Goal: Communication & Community: Answer question/provide support

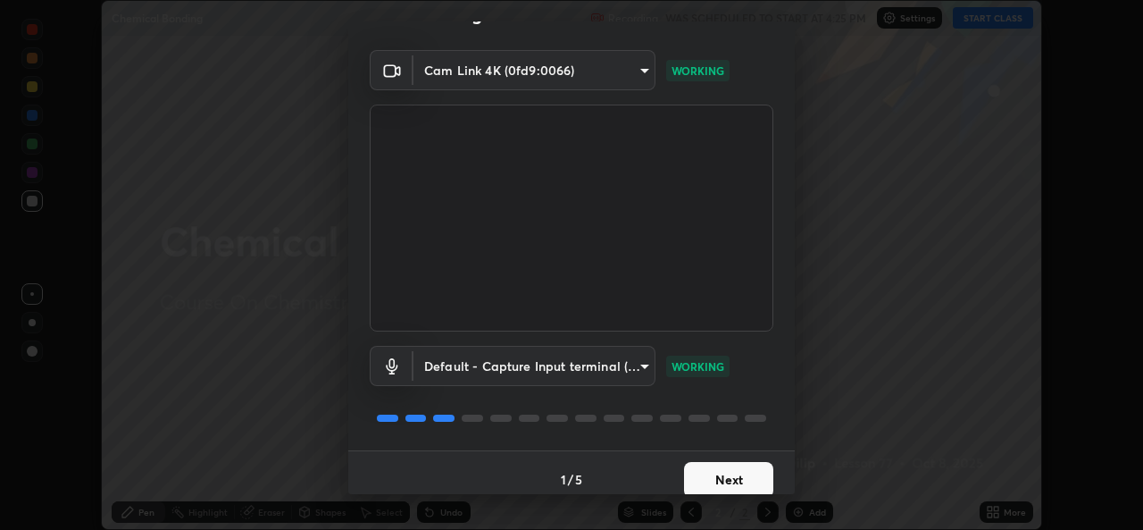
scroll to position [56, 0]
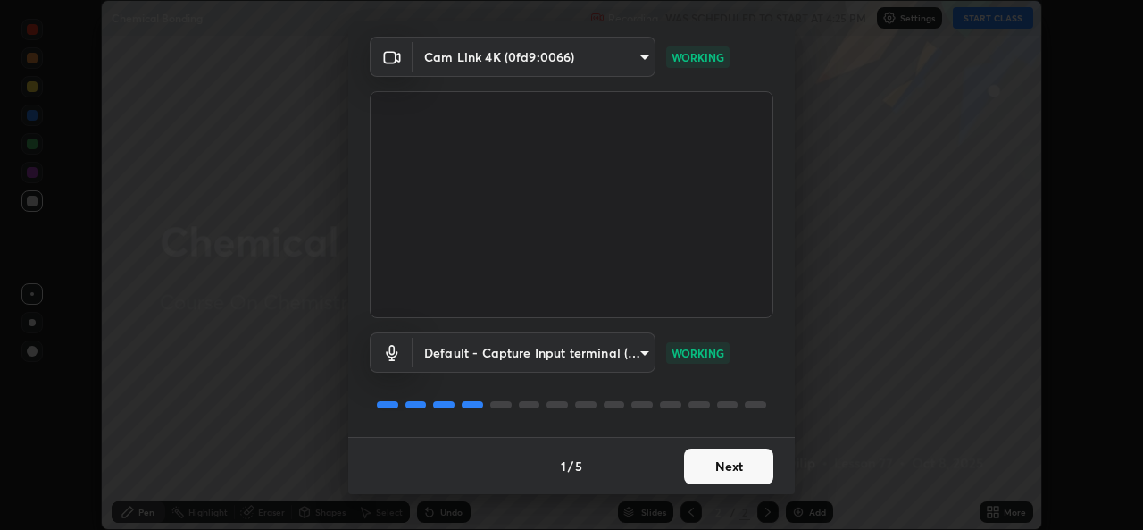
click at [718, 471] on button "Next" at bounding box center [728, 466] width 89 height 36
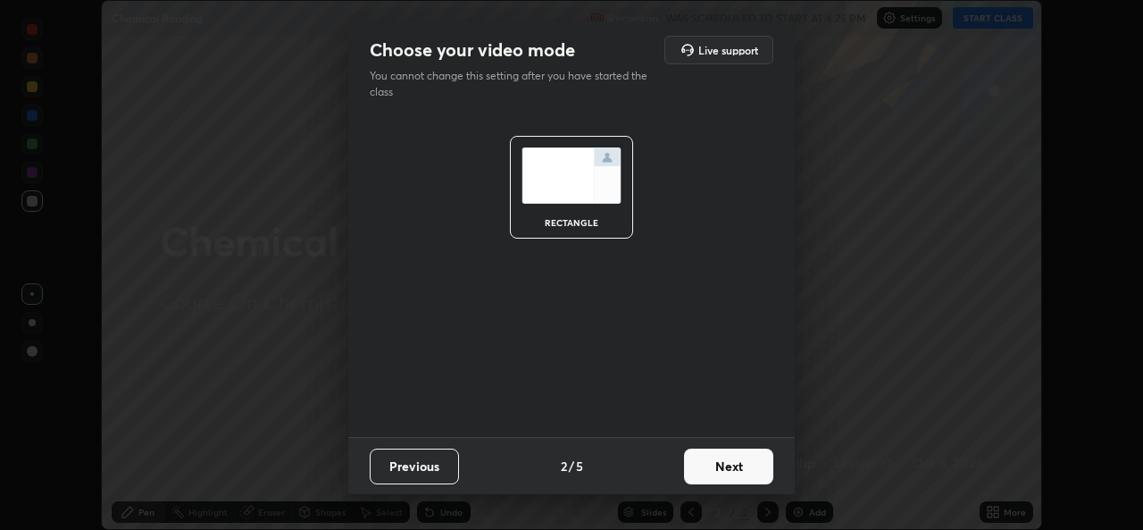
scroll to position [0, 0]
click at [729, 470] on button "Next" at bounding box center [728, 466] width 89 height 36
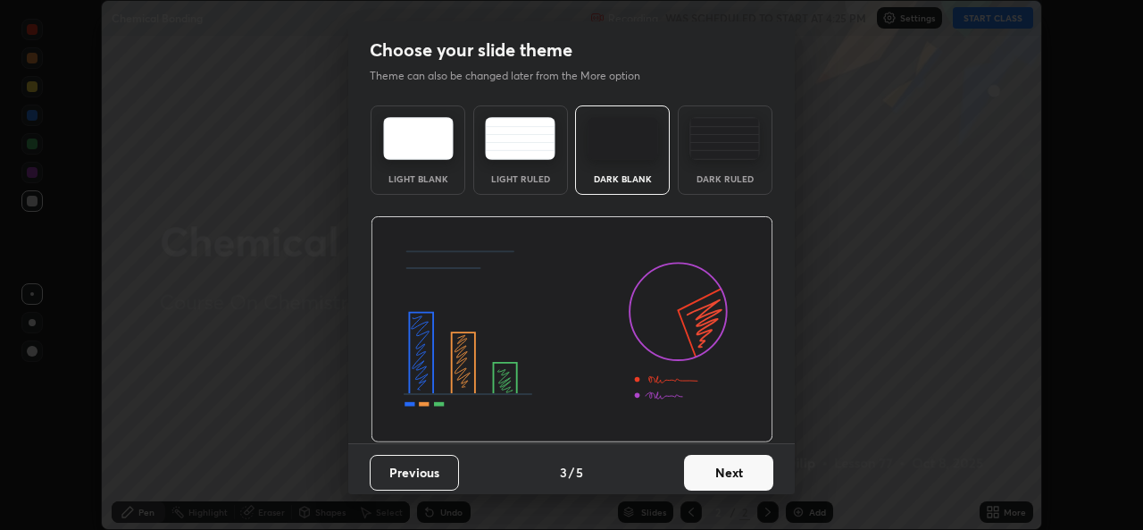
click at [728, 474] on button "Next" at bounding box center [728, 473] width 89 height 36
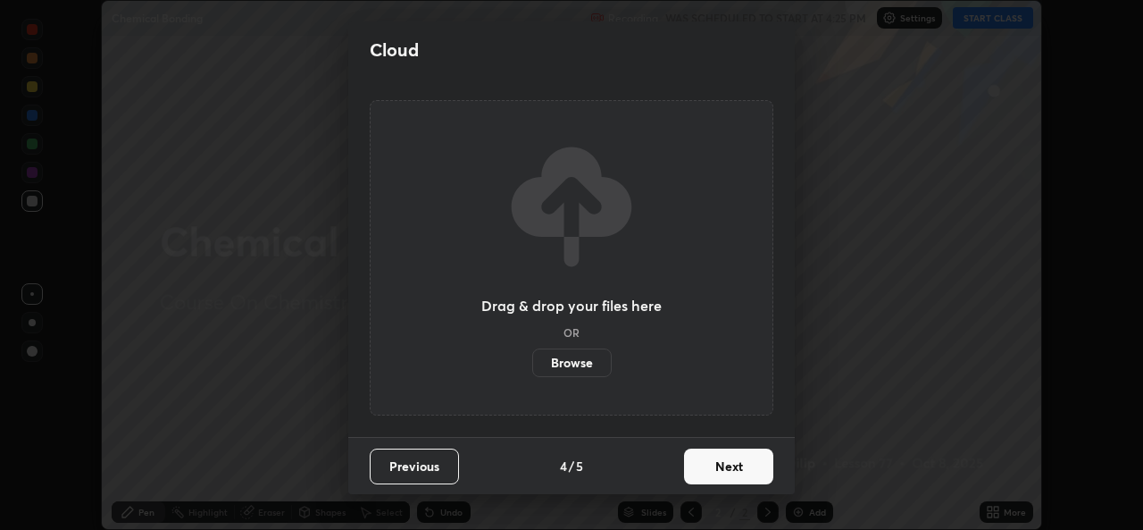
click at [729, 465] on button "Next" at bounding box center [728, 466] width 89 height 36
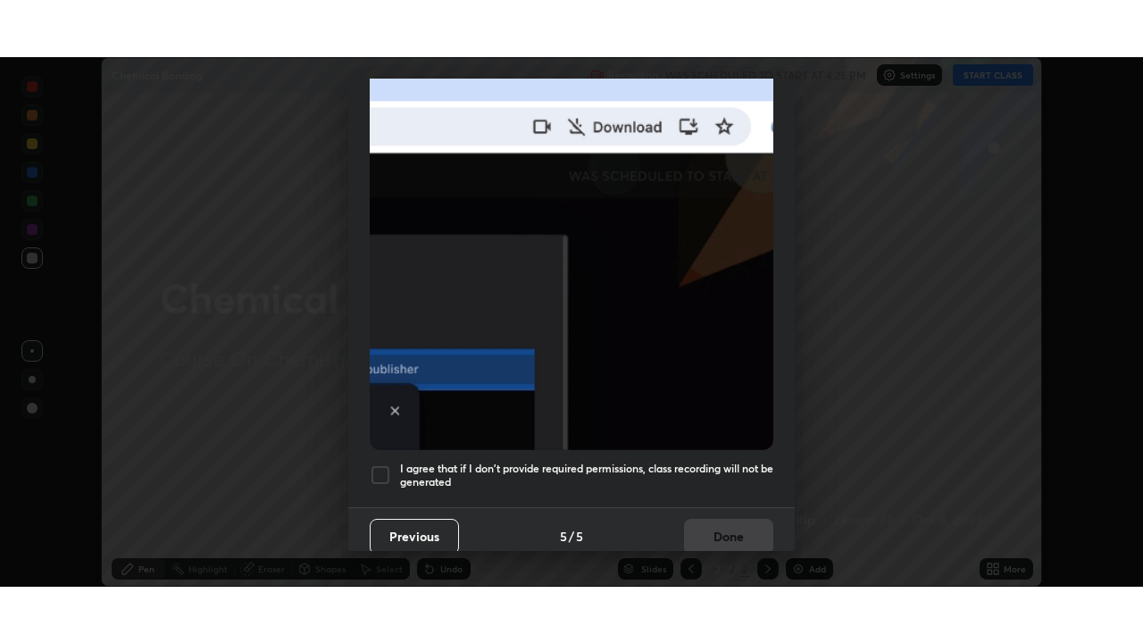
scroll to position [421, 0]
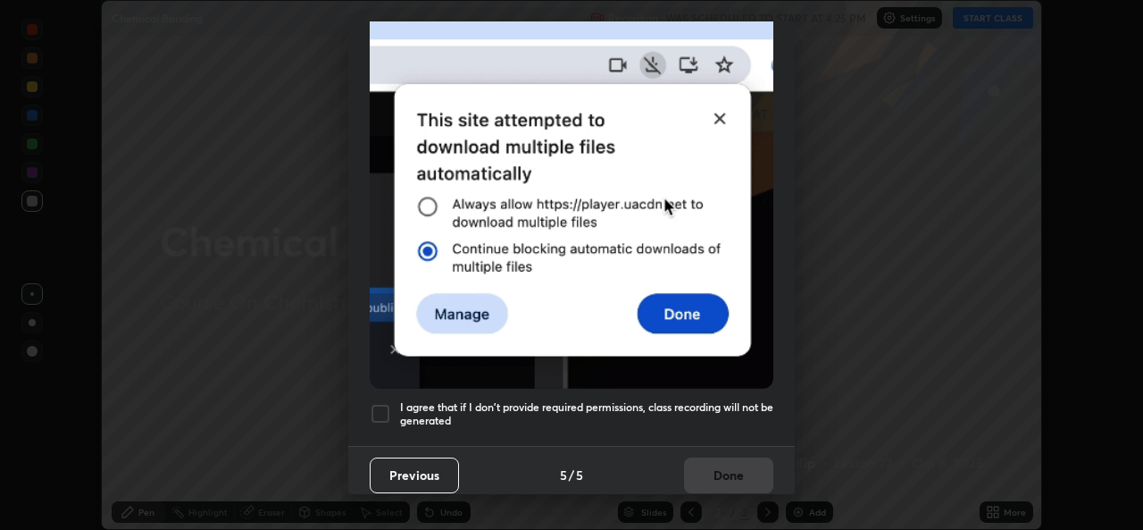
click at [378, 405] on div at bounding box center [380, 413] width 21 height 21
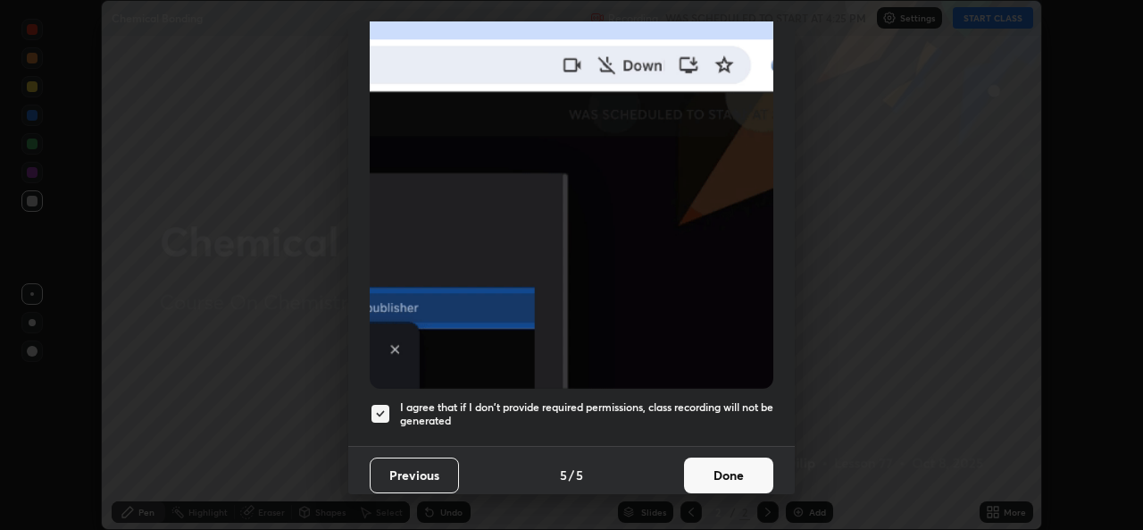
click at [721, 469] on button "Done" at bounding box center [728, 475] width 89 height 36
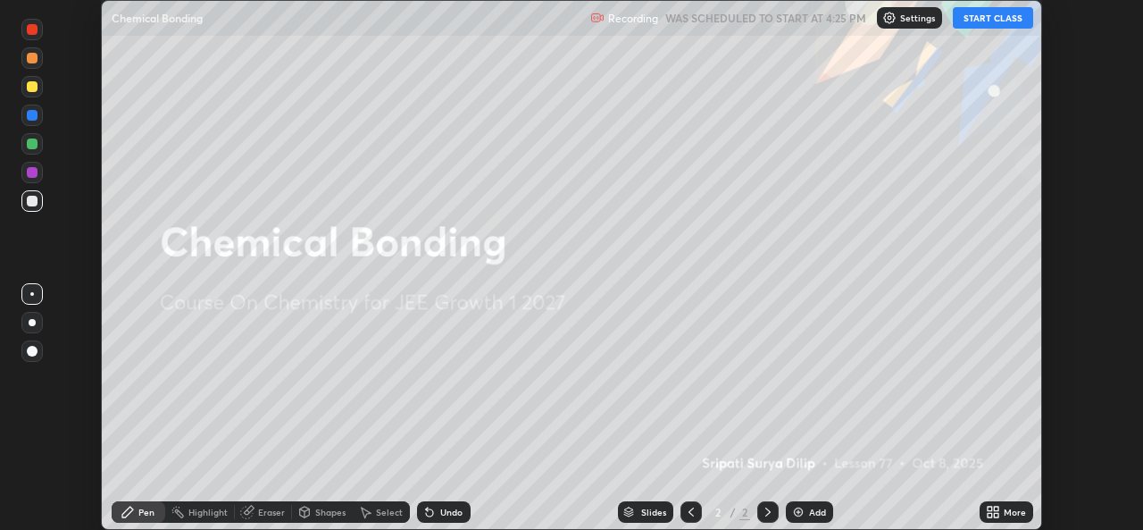
click at [993, 19] on button "START CLASS" at bounding box center [993, 17] width 80 height 21
click at [992, 511] on icon at bounding box center [993, 512] width 14 height 14
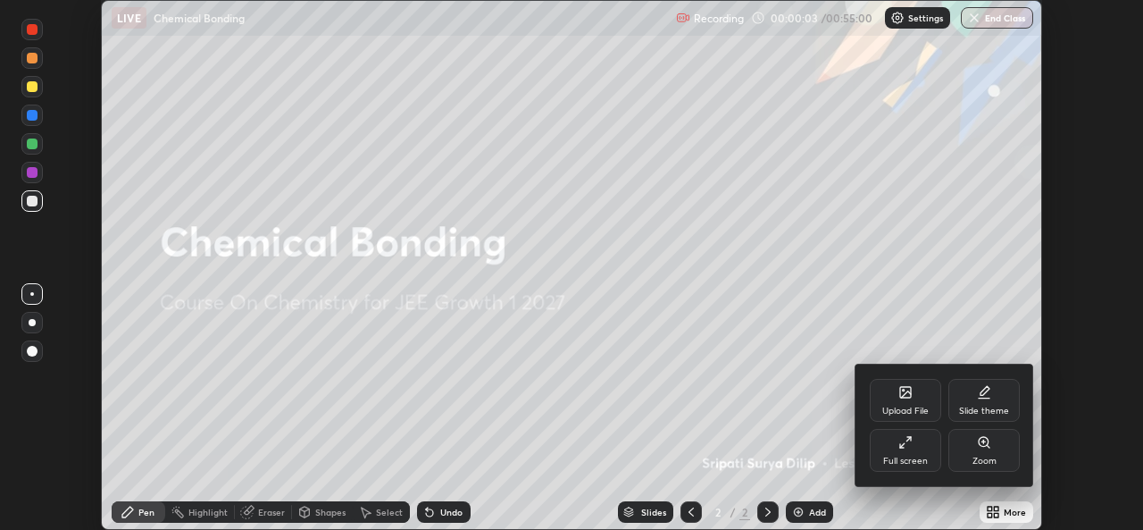
click at [916, 453] on div "Full screen" at bounding box center [905, 450] width 71 height 43
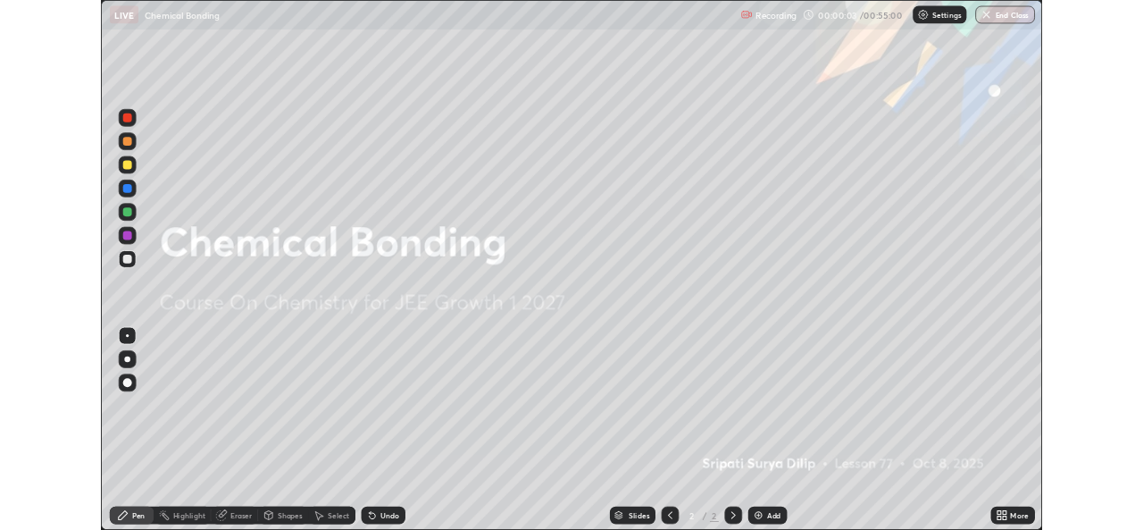
scroll to position [643, 1143]
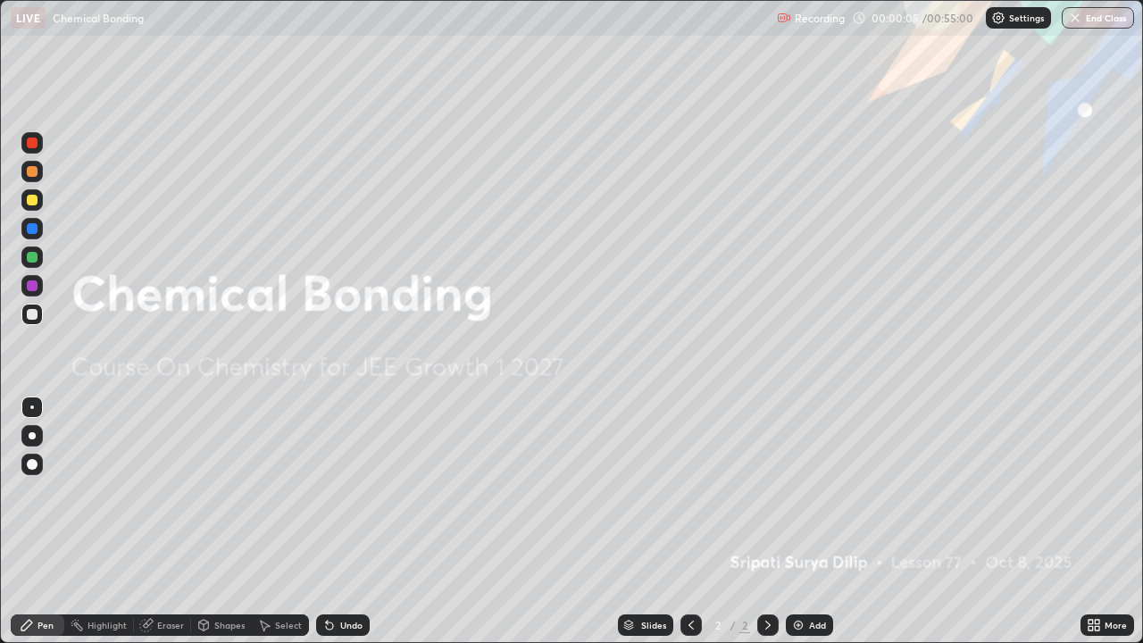
click at [797, 529] on img at bounding box center [798, 625] width 14 height 14
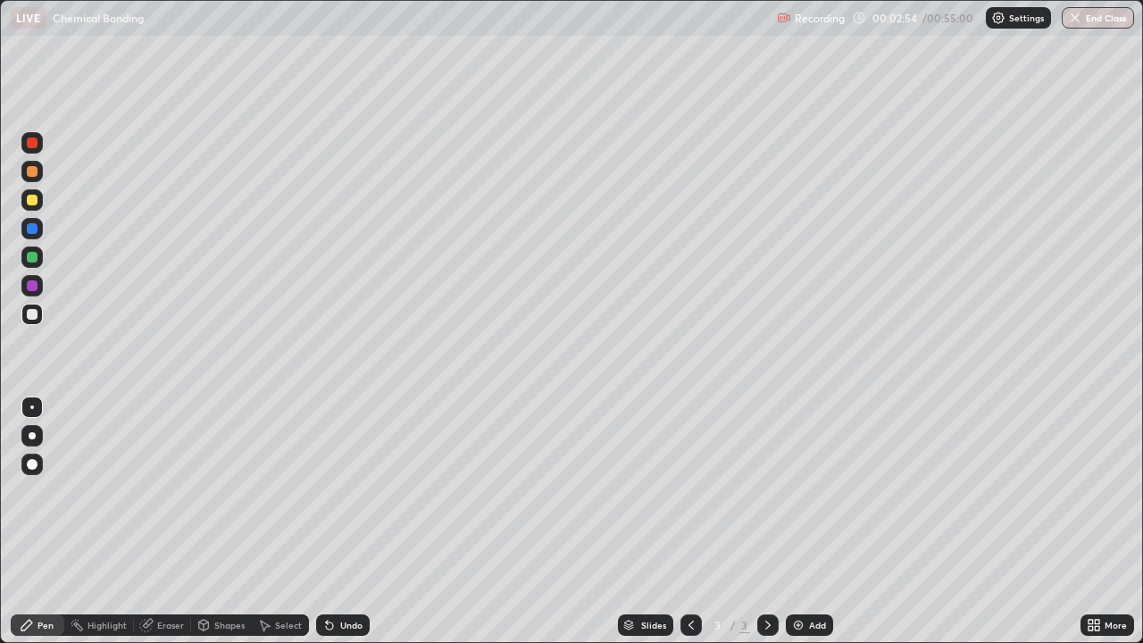
click at [33, 200] on div at bounding box center [32, 200] width 11 height 11
click at [28, 317] on div at bounding box center [32, 314] width 11 height 11
click at [34, 319] on div at bounding box center [32, 314] width 11 height 11
click at [1090, 529] on icon at bounding box center [1091, 622] width 4 height 4
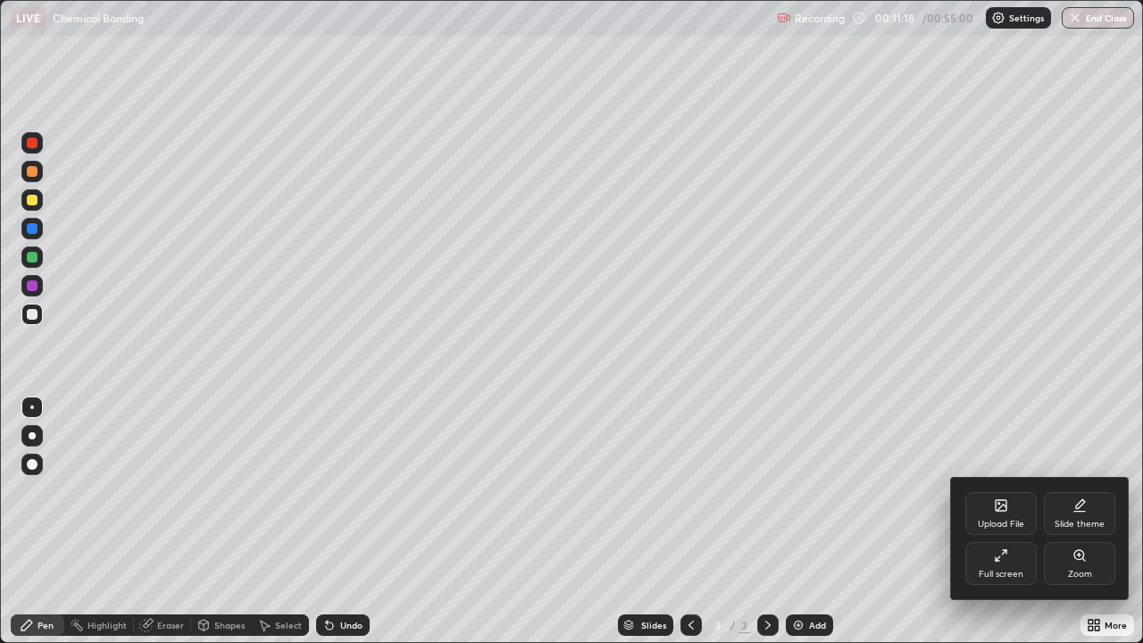
click at [1005, 529] on div "Full screen" at bounding box center [1001, 574] width 45 height 9
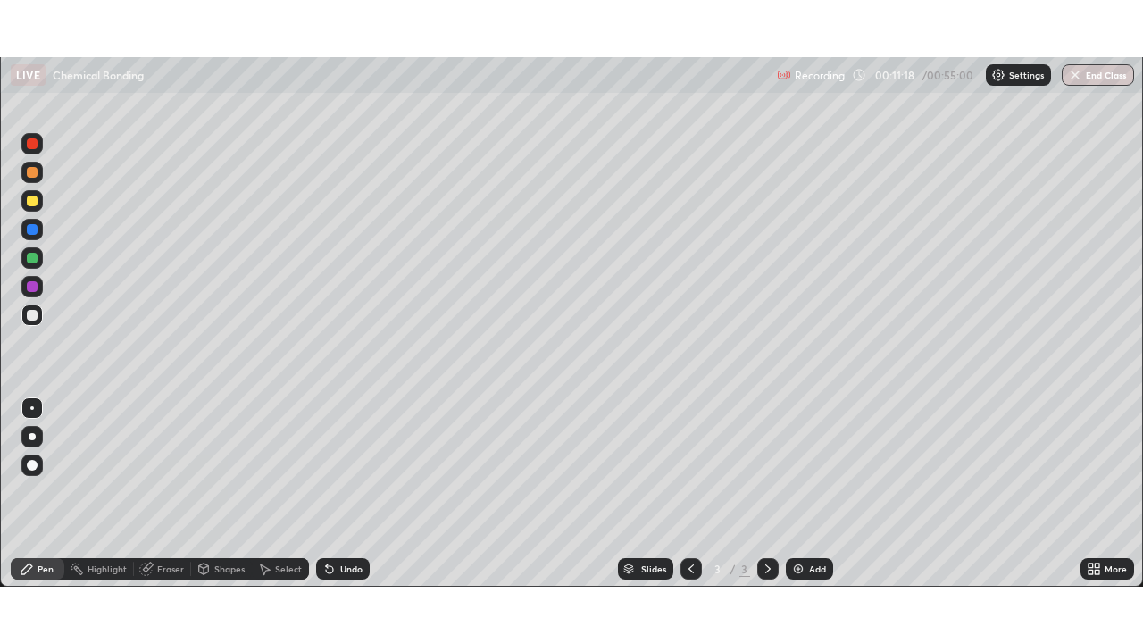
scroll to position [88766, 88153]
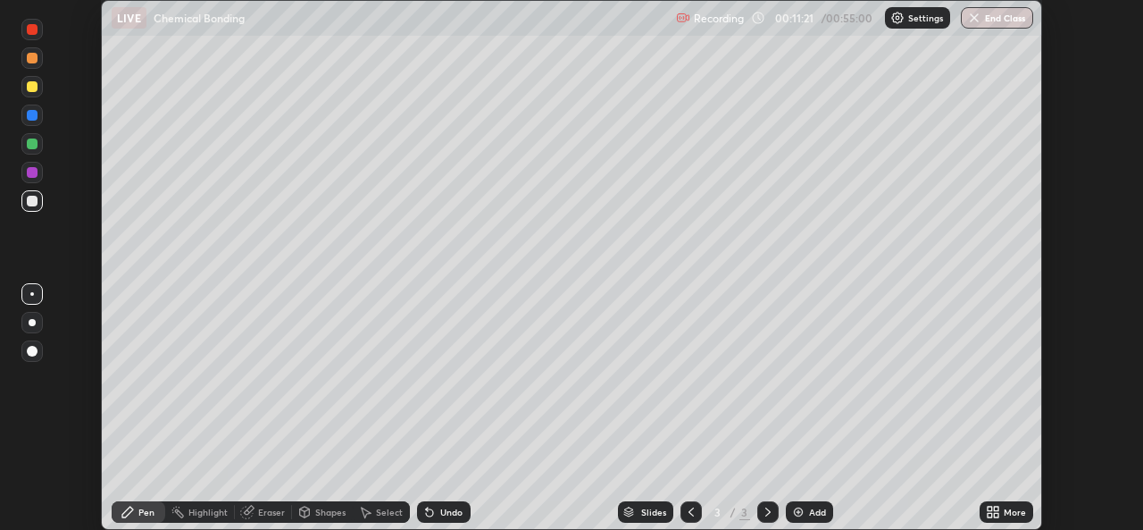
click at [991, 512] on icon at bounding box center [993, 512] width 14 height 14
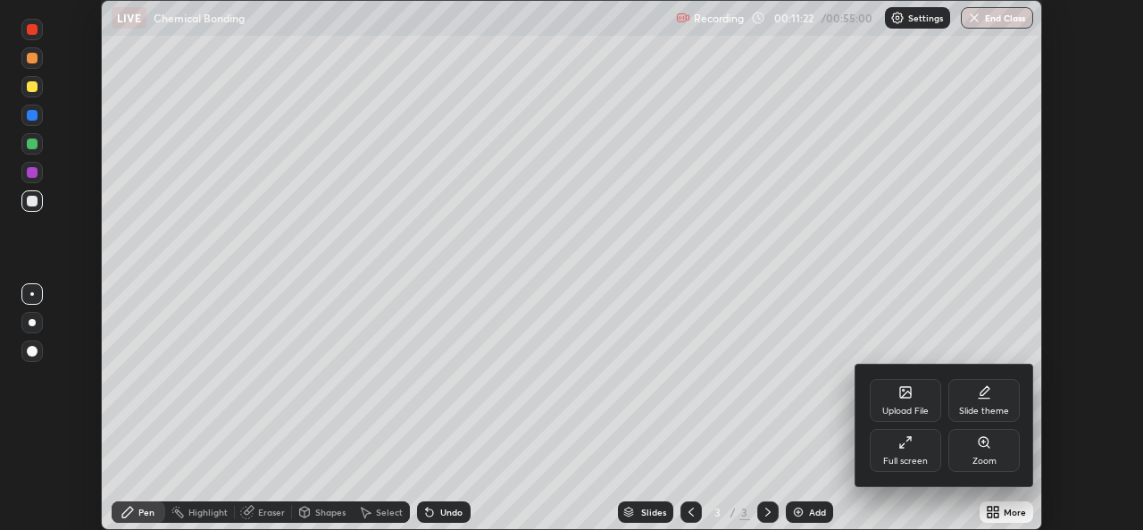
click at [907, 453] on div "Full screen" at bounding box center [905, 450] width 71 height 43
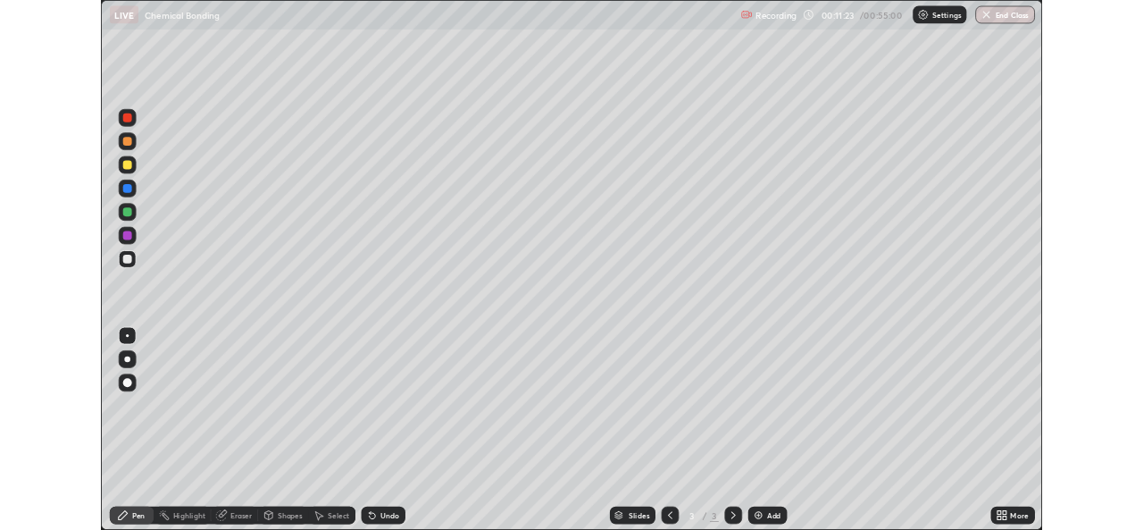
scroll to position [643, 1143]
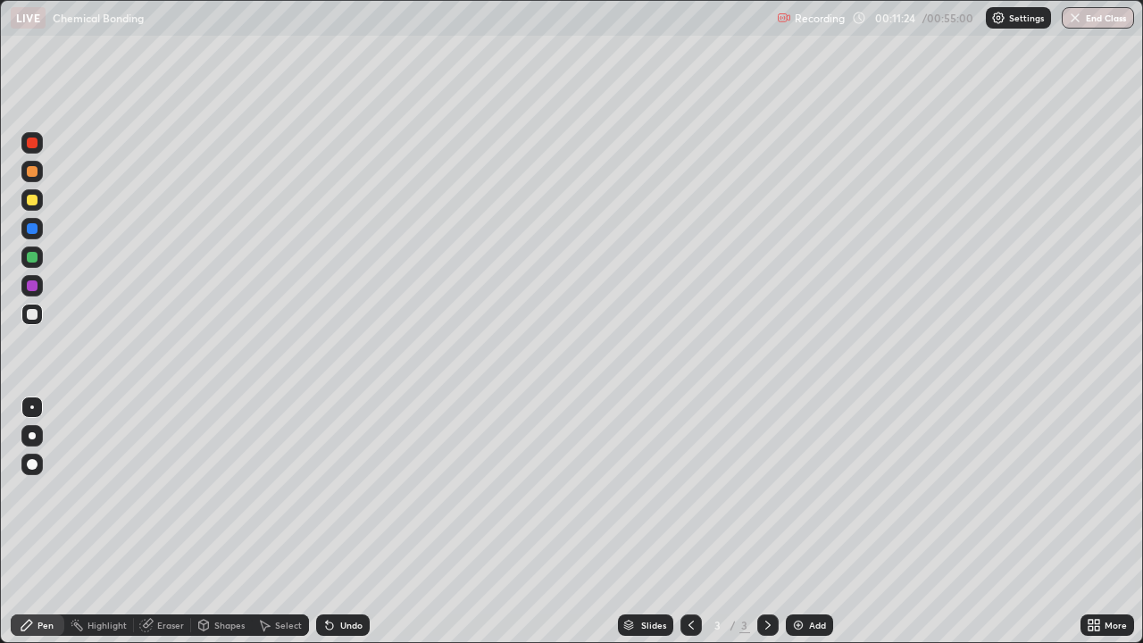
click at [804, 529] on div "Add" at bounding box center [809, 624] width 47 height 21
click at [32, 203] on div at bounding box center [32, 200] width 11 height 11
click at [35, 318] on div at bounding box center [32, 314] width 11 height 11
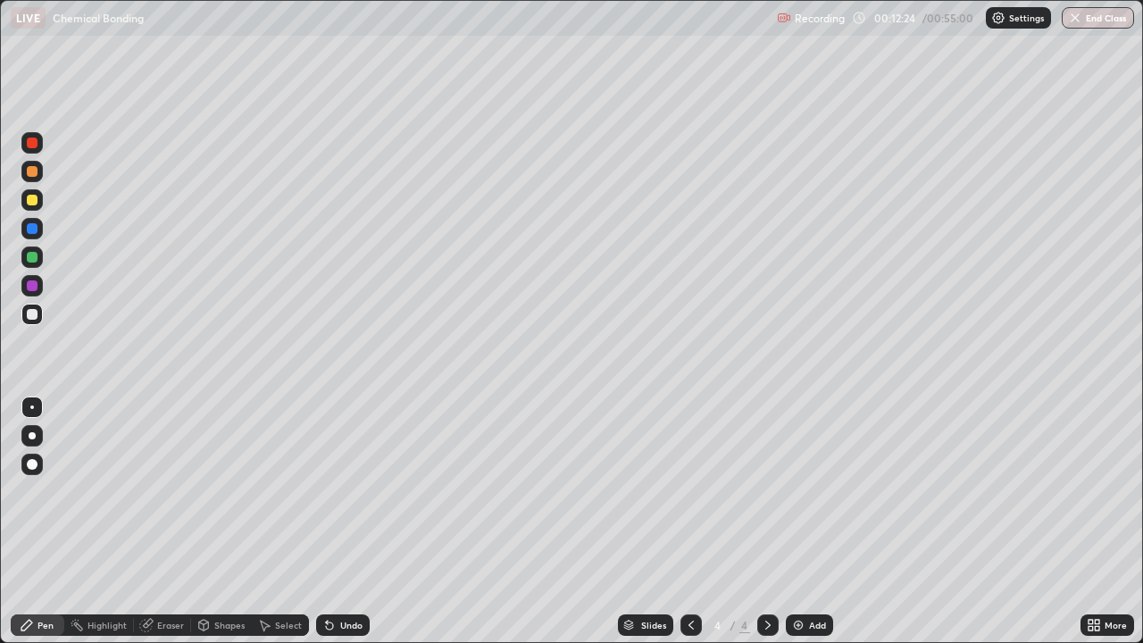
click at [30, 260] on div at bounding box center [32, 257] width 11 height 11
click at [32, 201] on div at bounding box center [32, 200] width 11 height 11
click at [35, 202] on div at bounding box center [32, 200] width 11 height 11
click at [33, 314] on div at bounding box center [32, 314] width 11 height 11
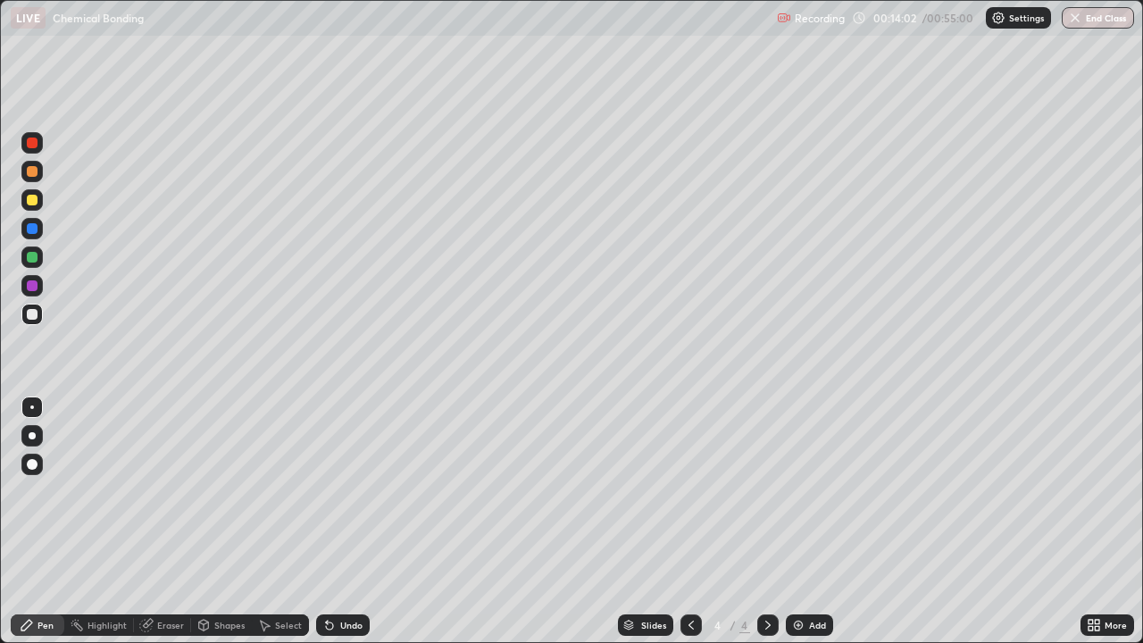
click at [33, 314] on div at bounding box center [32, 314] width 11 height 11
click at [140, 529] on icon at bounding box center [146, 626] width 12 height 12
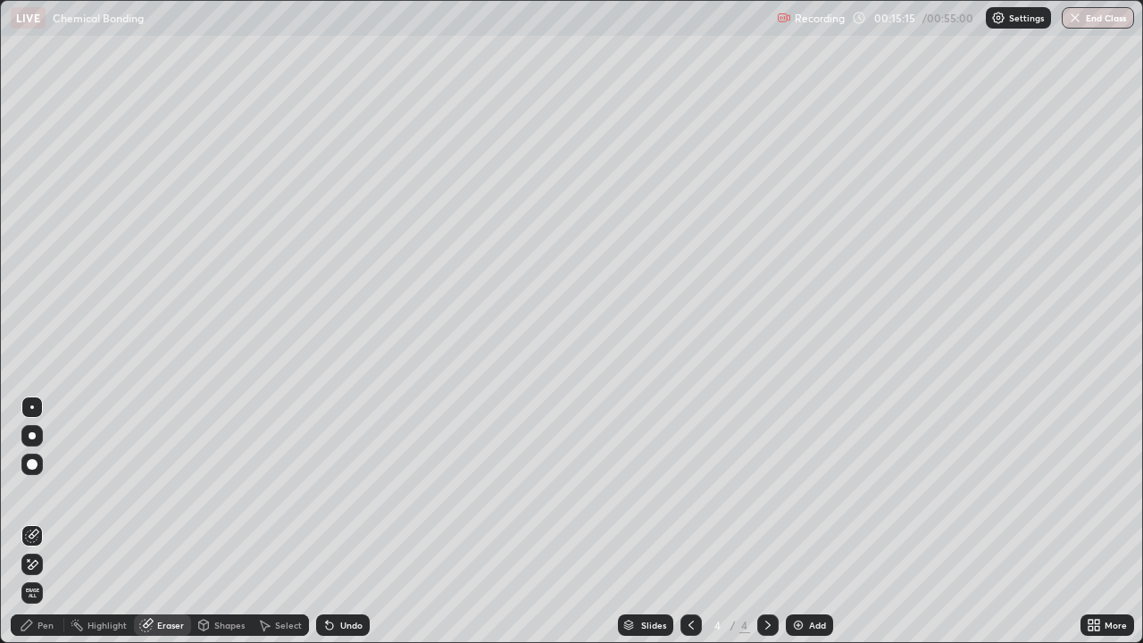
click at [39, 529] on div "Pen" at bounding box center [46, 625] width 16 height 9
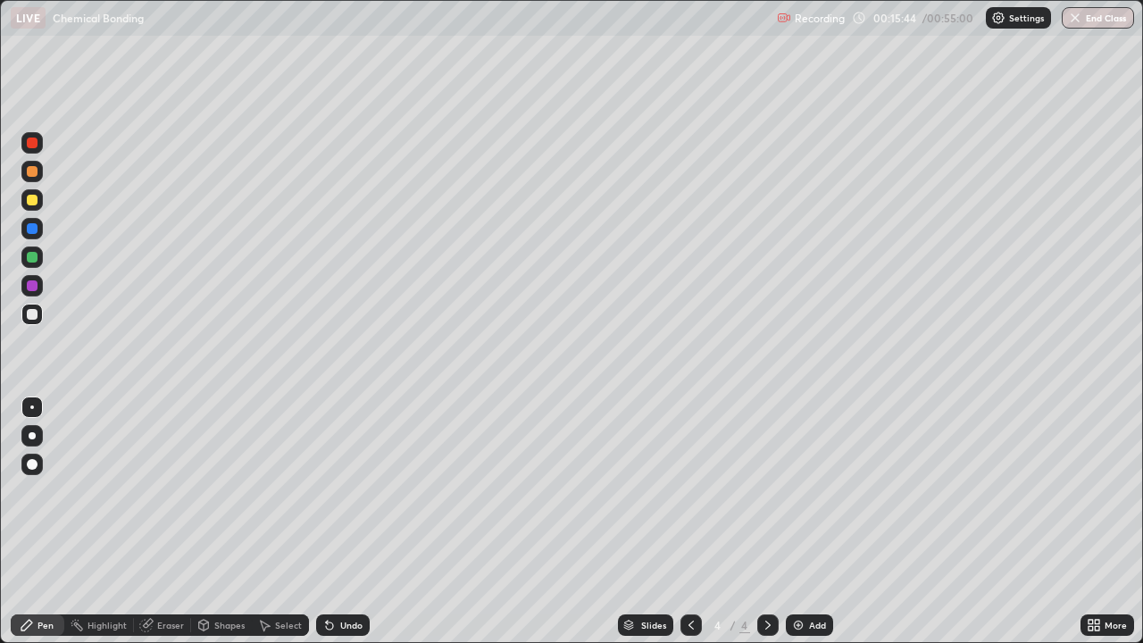
click at [34, 231] on div at bounding box center [32, 228] width 11 height 11
click at [797, 529] on img at bounding box center [798, 625] width 14 height 14
click at [31, 204] on div at bounding box center [32, 200] width 11 height 11
click at [32, 258] on div at bounding box center [32, 257] width 11 height 11
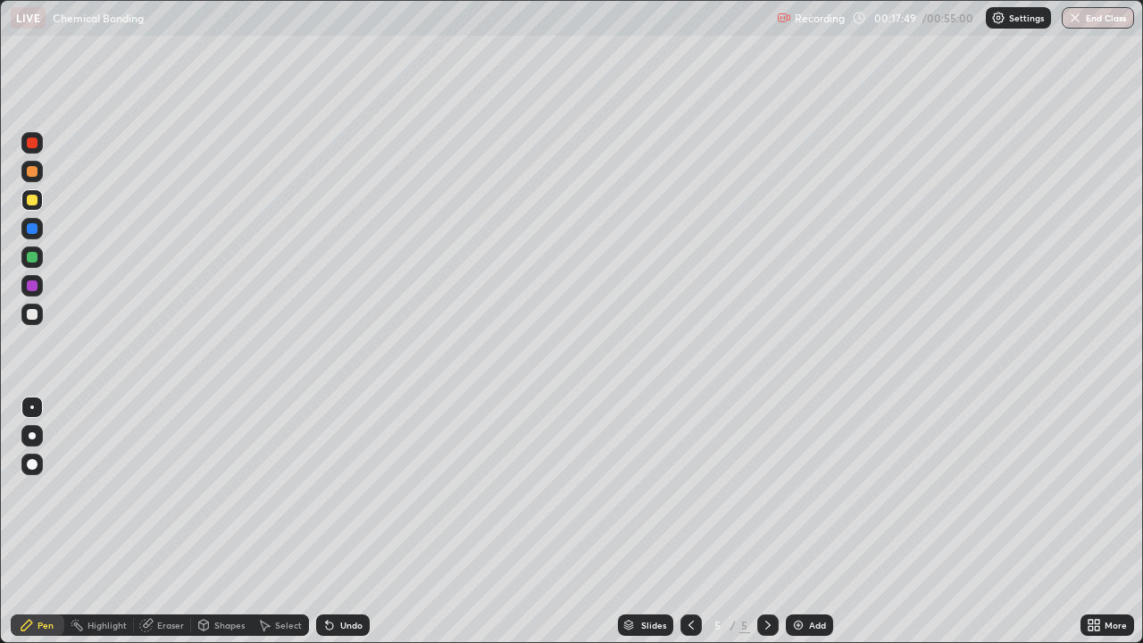
click at [32, 258] on div at bounding box center [32, 257] width 11 height 11
click at [35, 202] on div at bounding box center [32, 200] width 11 height 11
click at [798, 529] on img at bounding box center [798, 625] width 14 height 14
click at [36, 261] on div at bounding box center [32, 257] width 11 height 11
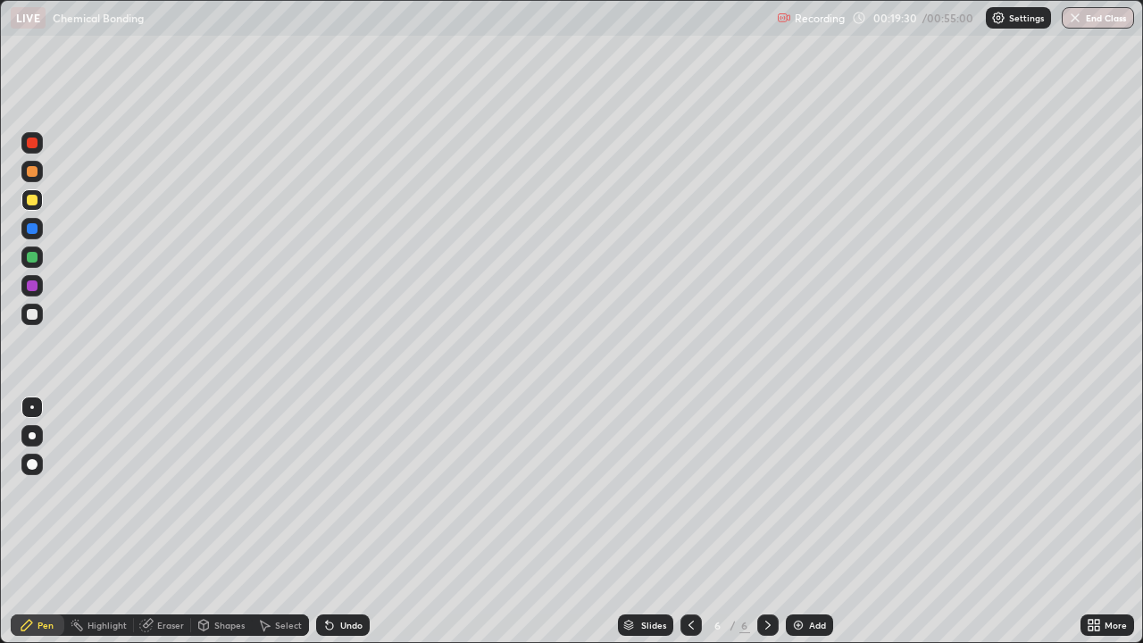
click at [36, 261] on div at bounding box center [32, 257] width 11 height 11
click at [33, 314] on div at bounding box center [32, 314] width 11 height 11
click at [36, 262] on div at bounding box center [31, 256] width 21 height 21
click at [36, 316] on div at bounding box center [32, 314] width 11 height 11
click at [35, 260] on div at bounding box center [32, 257] width 11 height 11
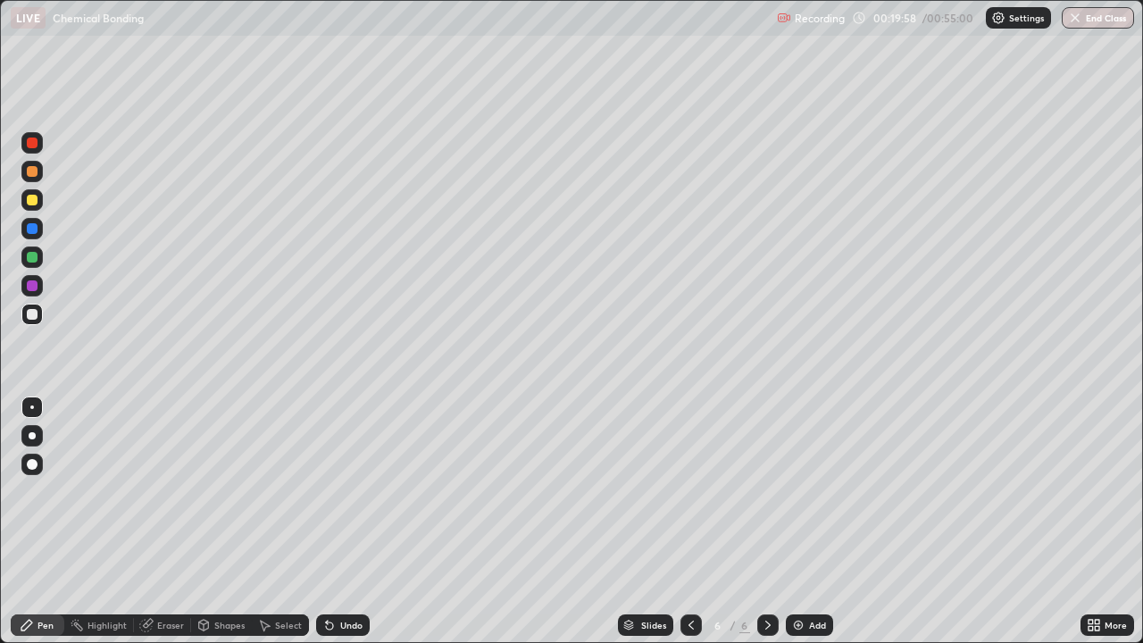
click at [35, 260] on div at bounding box center [32, 257] width 11 height 11
click at [32, 317] on div at bounding box center [32, 314] width 11 height 11
click at [31, 206] on div at bounding box center [31, 199] width 21 height 21
click at [36, 293] on div at bounding box center [31, 285] width 21 height 21
click at [32, 315] on div at bounding box center [32, 314] width 11 height 11
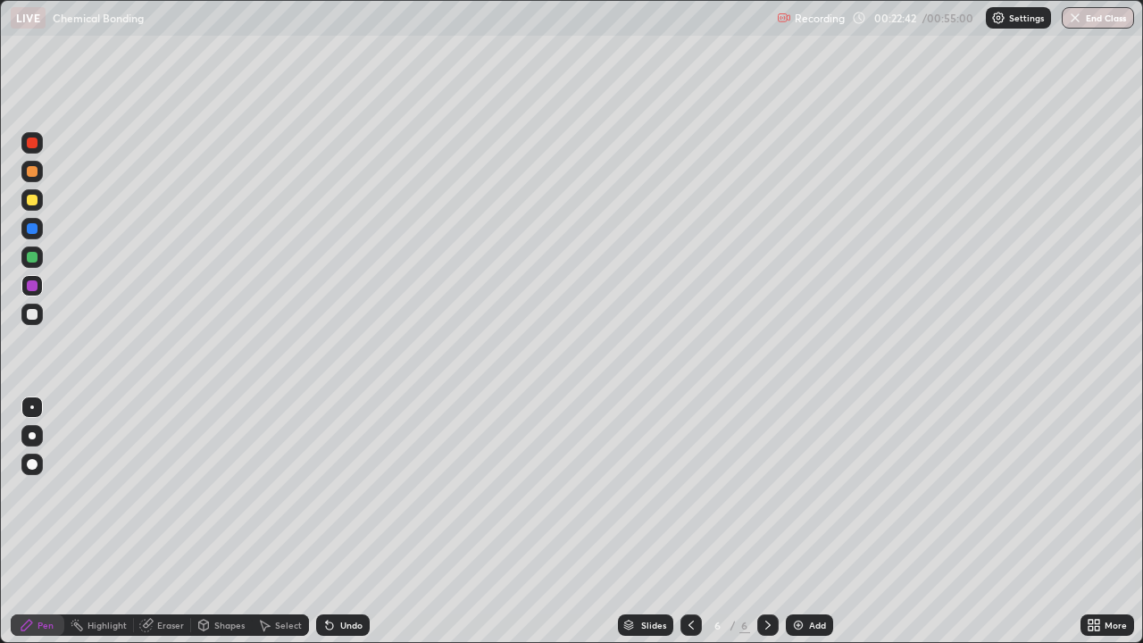
click at [32, 315] on div at bounding box center [32, 314] width 11 height 11
click at [797, 529] on img at bounding box center [798, 625] width 14 height 14
click at [32, 204] on div at bounding box center [32, 200] width 11 height 11
click at [38, 264] on div at bounding box center [31, 256] width 21 height 21
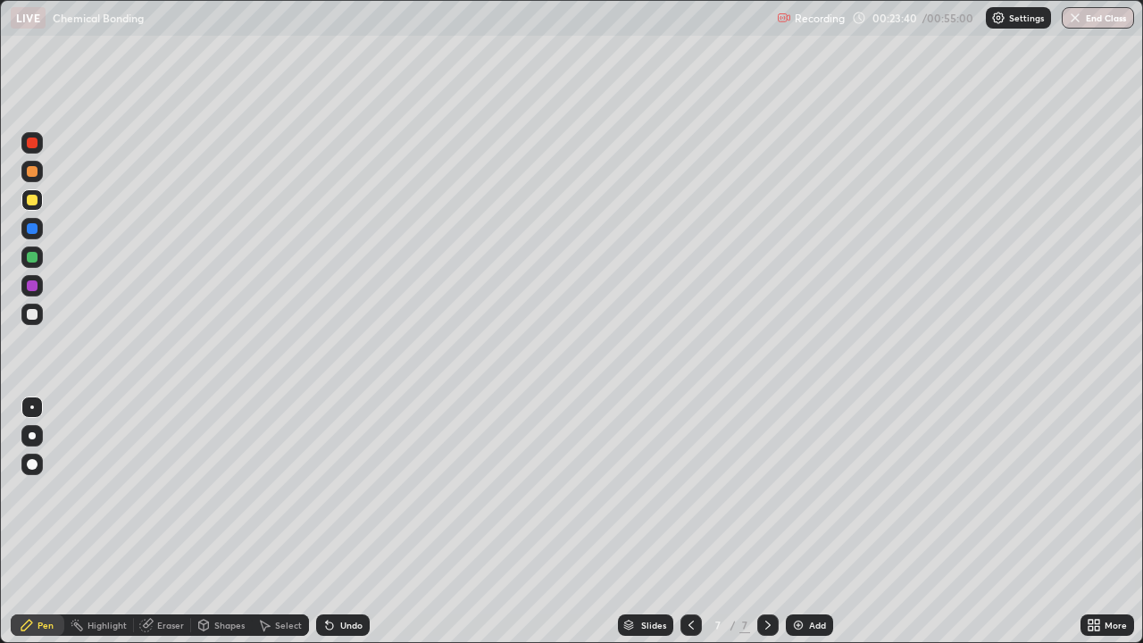
click at [35, 260] on div at bounding box center [32, 257] width 11 height 11
click at [32, 315] on div at bounding box center [32, 314] width 11 height 11
click at [34, 204] on div at bounding box center [32, 200] width 11 height 11
click at [31, 316] on div at bounding box center [32, 314] width 11 height 11
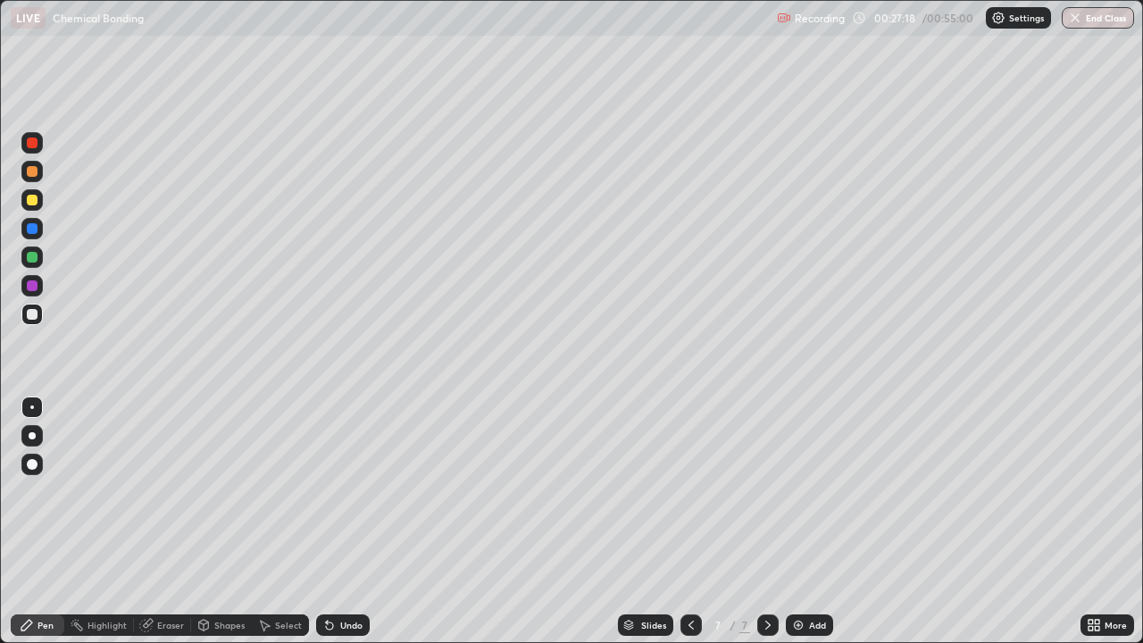
click at [32, 172] on div at bounding box center [32, 171] width 11 height 11
click at [32, 288] on div at bounding box center [32, 285] width 11 height 11
click at [31, 313] on div at bounding box center [32, 314] width 11 height 11
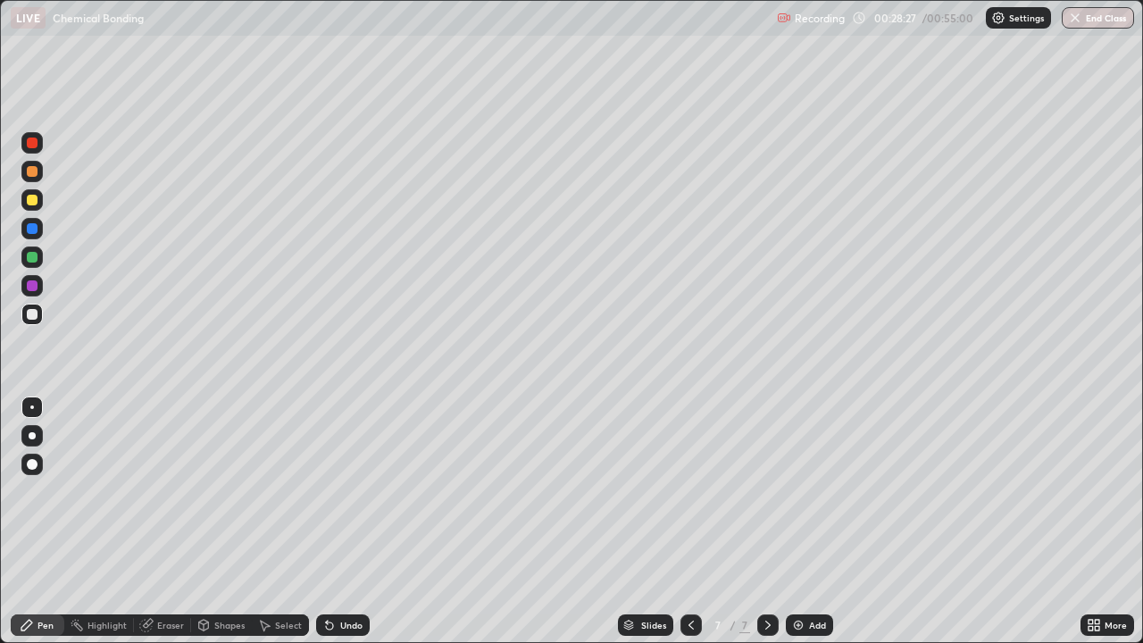
click at [30, 318] on div at bounding box center [32, 314] width 11 height 11
click at [28, 258] on div at bounding box center [32, 257] width 11 height 11
click at [28, 264] on div at bounding box center [31, 256] width 21 height 21
click at [32, 201] on div at bounding box center [32, 200] width 11 height 11
click at [690, 529] on icon at bounding box center [690, 625] width 5 height 9
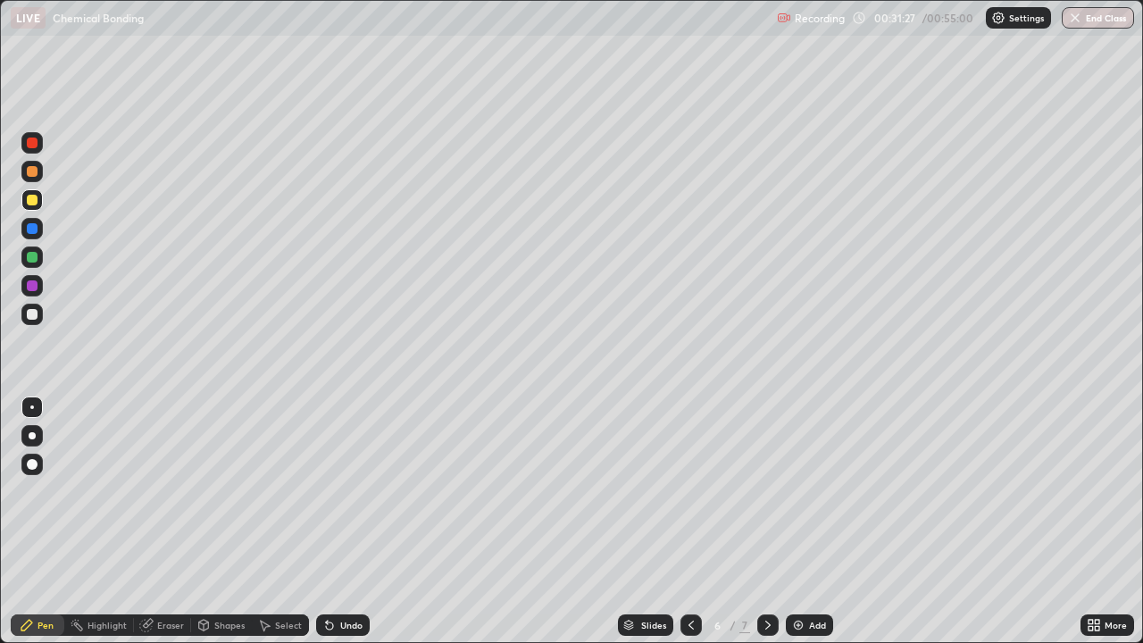
click at [768, 529] on icon at bounding box center [768, 625] width 14 height 14
click at [802, 529] on img at bounding box center [798, 625] width 14 height 14
click at [30, 288] on div at bounding box center [32, 285] width 11 height 11
click at [32, 287] on div at bounding box center [32, 285] width 11 height 11
click at [326, 529] on icon at bounding box center [327, 622] width 2 height 2
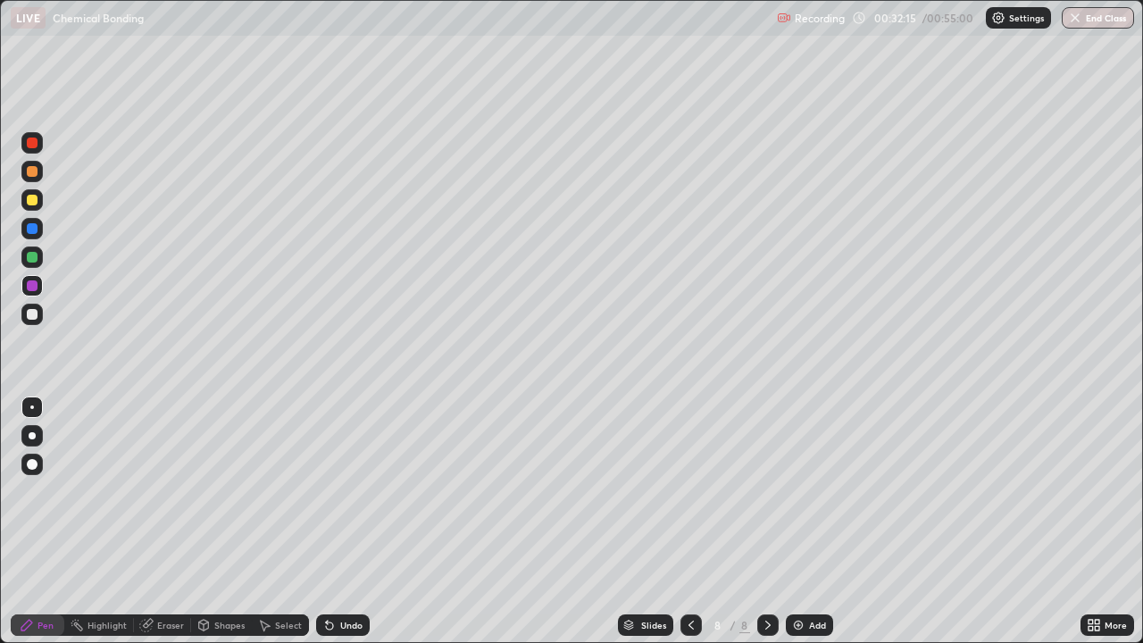
click at [326, 529] on icon at bounding box center [329, 625] width 7 height 7
click at [32, 258] on div at bounding box center [32, 257] width 11 height 11
click at [33, 258] on div at bounding box center [32, 257] width 11 height 11
click at [34, 315] on div at bounding box center [32, 314] width 11 height 11
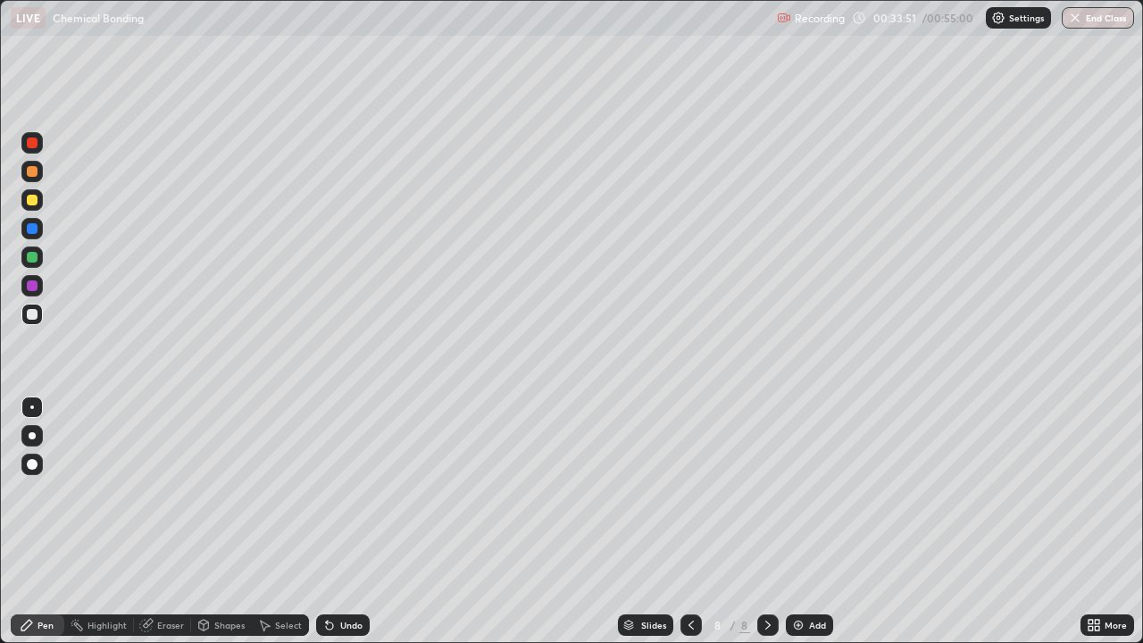
click at [30, 317] on div at bounding box center [32, 314] width 11 height 11
click at [32, 201] on div at bounding box center [32, 200] width 11 height 11
click at [32, 258] on div at bounding box center [32, 257] width 11 height 11
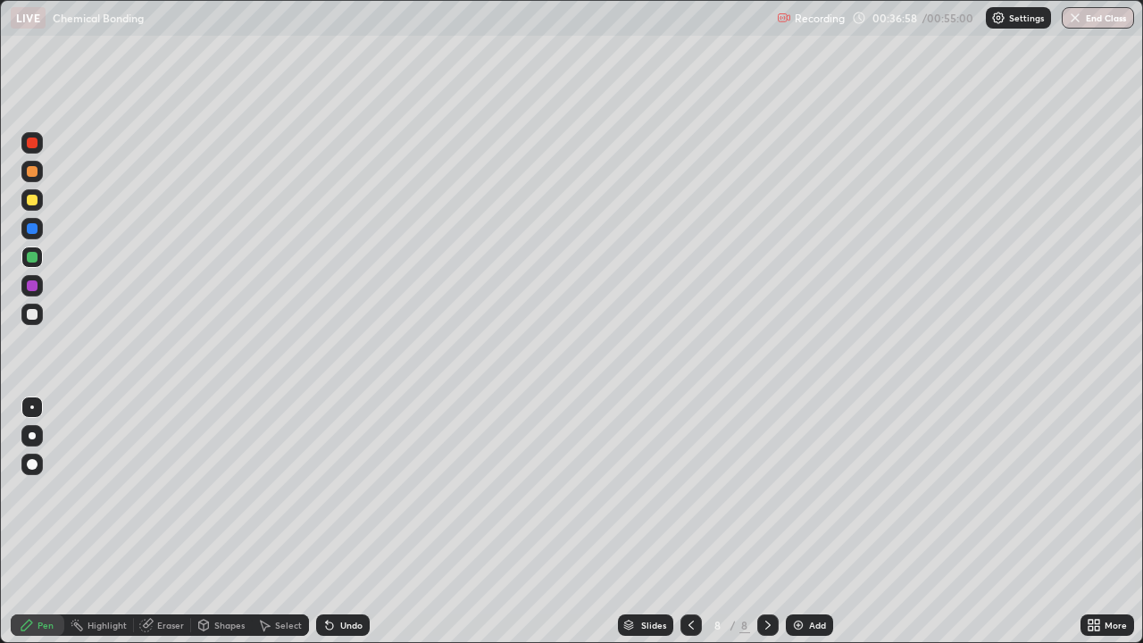
click at [30, 316] on div at bounding box center [32, 314] width 11 height 11
click at [797, 529] on img at bounding box center [798, 625] width 14 height 14
click at [31, 262] on div at bounding box center [32, 257] width 11 height 11
click at [30, 261] on div at bounding box center [32, 257] width 11 height 11
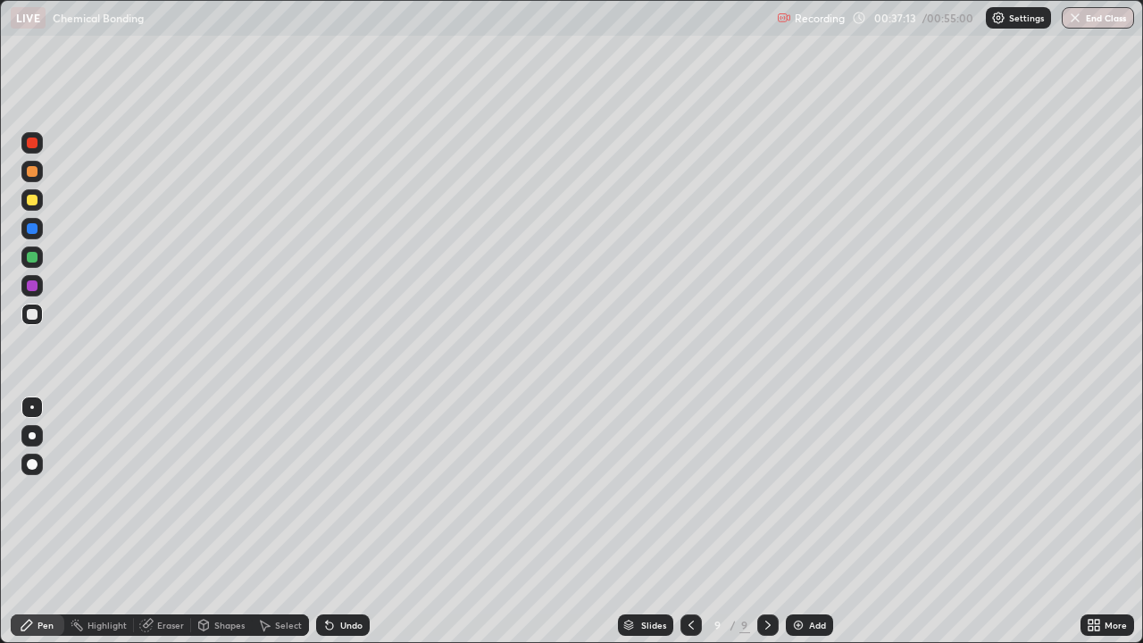
click at [30, 261] on div at bounding box center [32, 257] width 11 height 11
click at [34, 203] on div at bounding box center [32, 200] width 11 height 11
click at [326, 529] on icon at bounding box center [327, 622] width 2 height 2
click at [33, 321] on div at bounding box center [31, 314] width 21 height 21
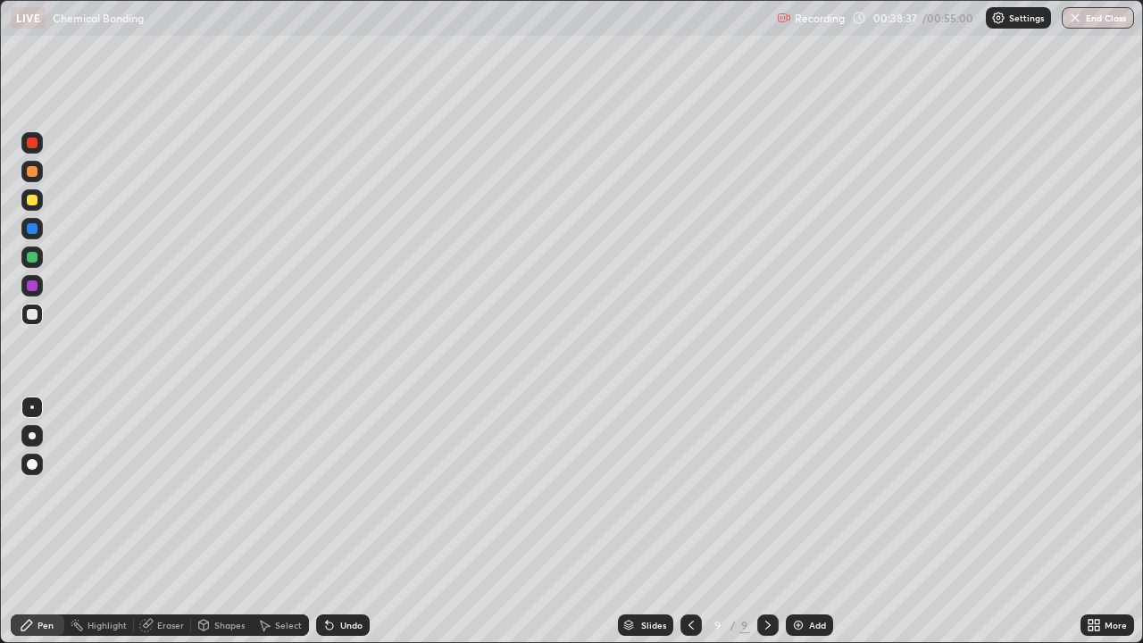
click at [326, 529] on icon at bounding box center [327, 622] width 2 height 2
click at [688, 529] on icon at bounding box center [691, 625] width 14 height 14
click at [687, 529] on icon at bounding box center [691, 625] width 14 height 14
click at [766, 529] on icon at bounding box center [768, 625] width 14 height 14
click at [767, 529] on icon at bounding box center [768, 625] width 14 height 14
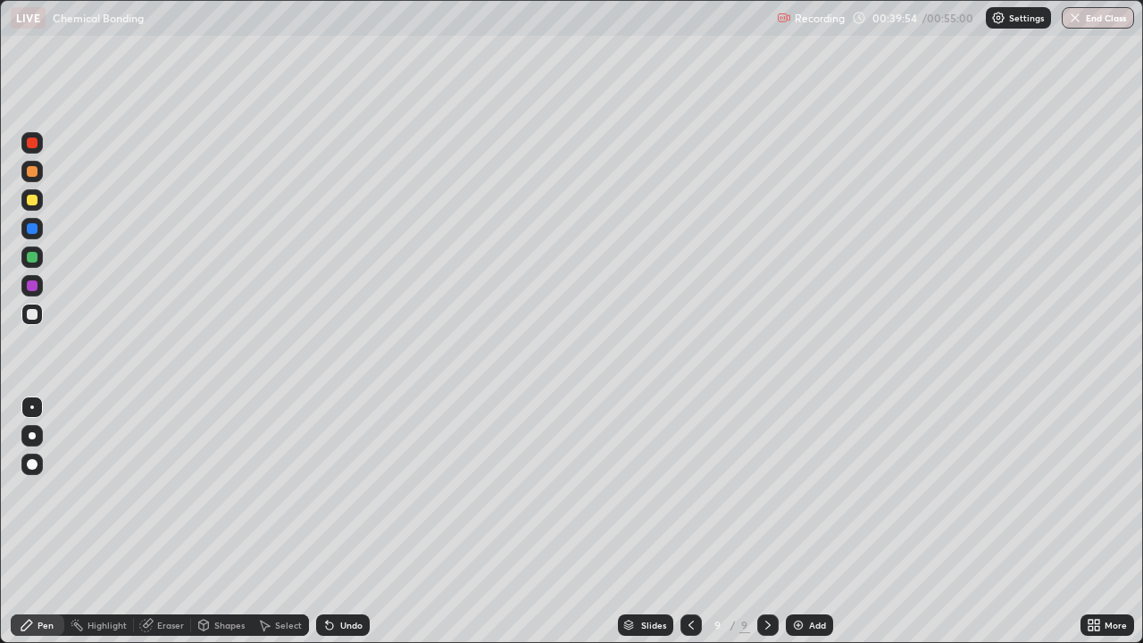
click at [688, 529] on icon at bounding box center [690, 625] width 5 height 9
click at [34, 290] on div at bounding box center [32, 285] width 11 height 11
click at [37, 142] on div at bounding box center [32, 143] width 11 height 11
click at [768, 529] on icon at bounding box center [768, 625] width 14 height 14
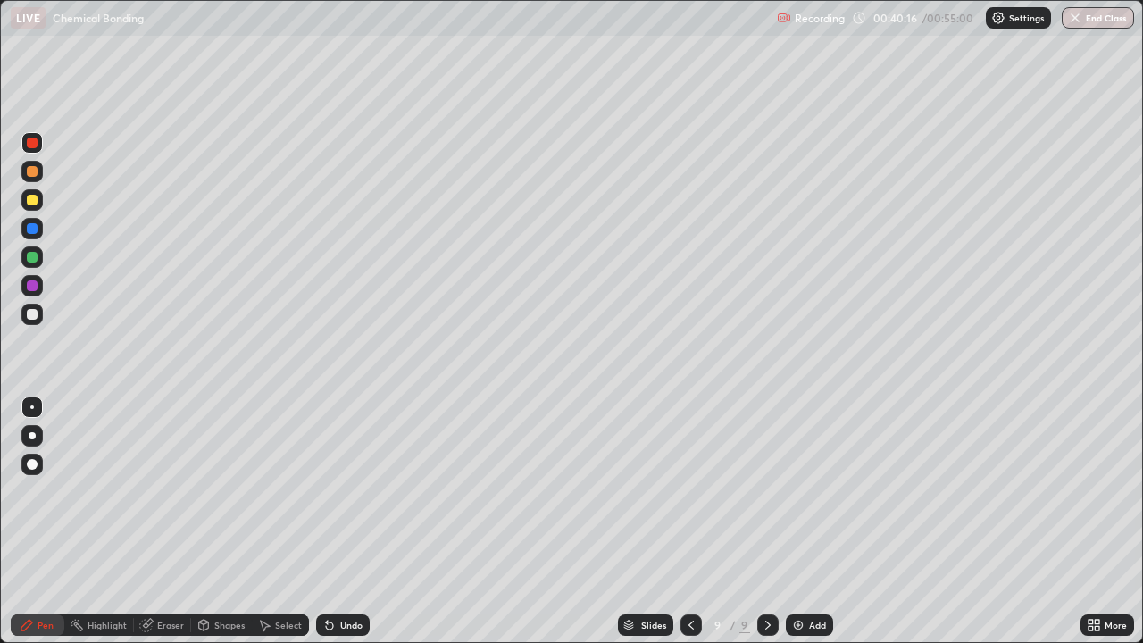
click at [798, 529] on img at bounding box center [798, 625] width 14 height 14
click at [36, 262] on div at bounding box center [31, 256] width 21 height 21
click at [687, 529] on icon at bounding box center [690, 625] width 14 height 14
click at [681, 529] on div at bounding box center [690, 624] width 21 height 21
click at [688, 529] on icon at bounding box center [690, 625] width 14 height 14
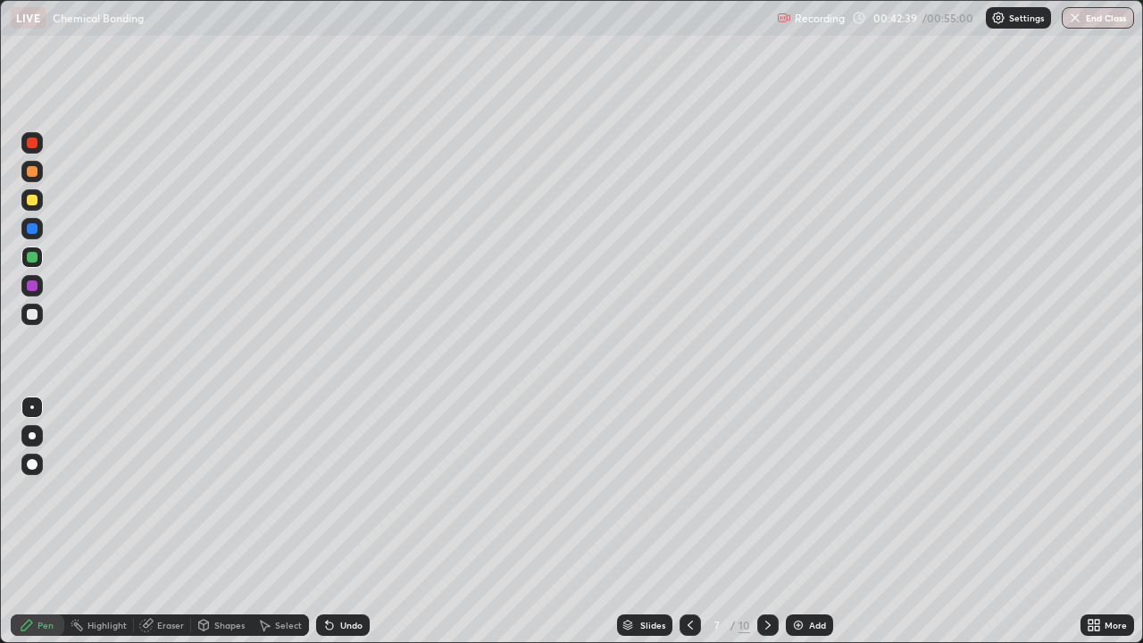
click at [764, 529] on icon at bounding box center [768, 625] width 14 height 14
click at [763, 529] on icon at bounding box center [768, 625] width 14 height 14
click at [800, 529] on img at bounding box center [798, 625] width 14 height 14
click at [33, 206] on div at bounding box center [31, 199] width 21 height 21
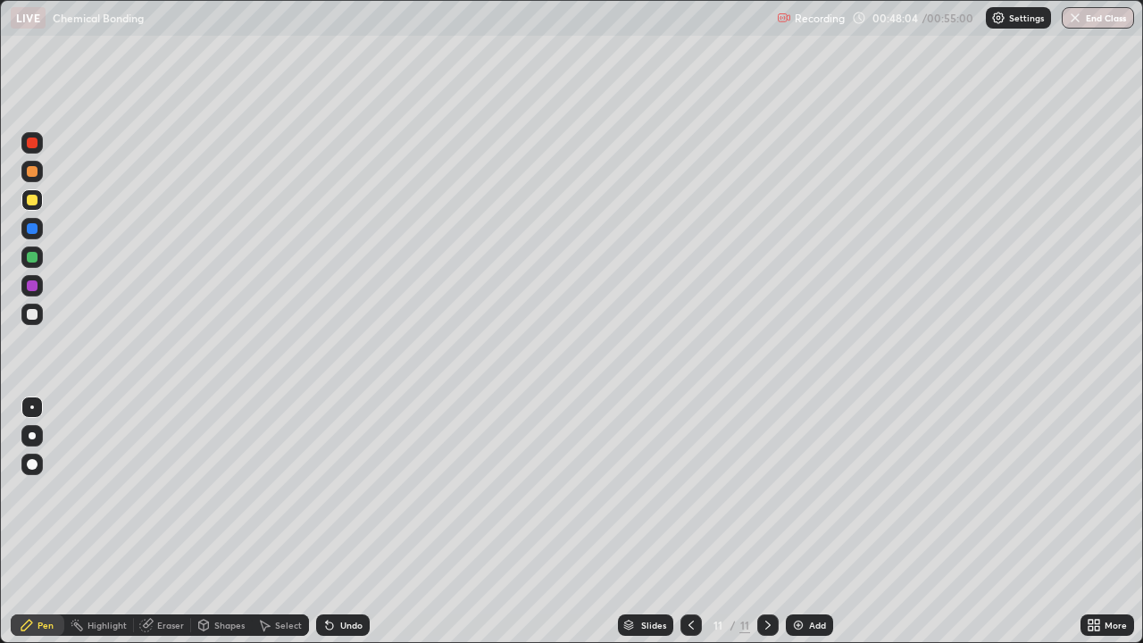
click at [33, 200] on div at bounding box center [32, 200] width 11 height 11
click at [800, 529] on img at bounding box center [798, 625] width 14 height 14
click at [33, 257] on div at bounding box center [32, 257] width 11 height 11
click at [31, 318] on div at bounding box center [32, 314] width 11 height 11
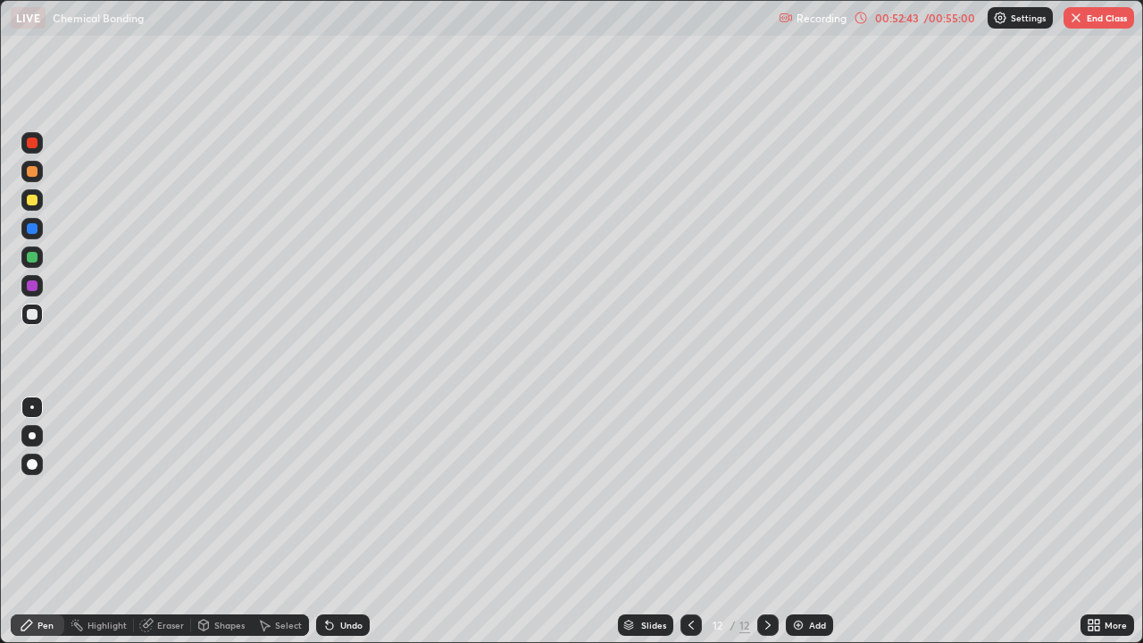
click at [31, 318] on div at bounding box center [32, 314] width 11 height 11
click at [333, 529] on icon at bounding box center [329, 625] width 14 height 14
click at [345, 529] on div "Undo" at bounding box center [343, 624] width 54 height 21
click at [351, 529] on div "Undo" at bounding box center [343, 624] width 54 height 21
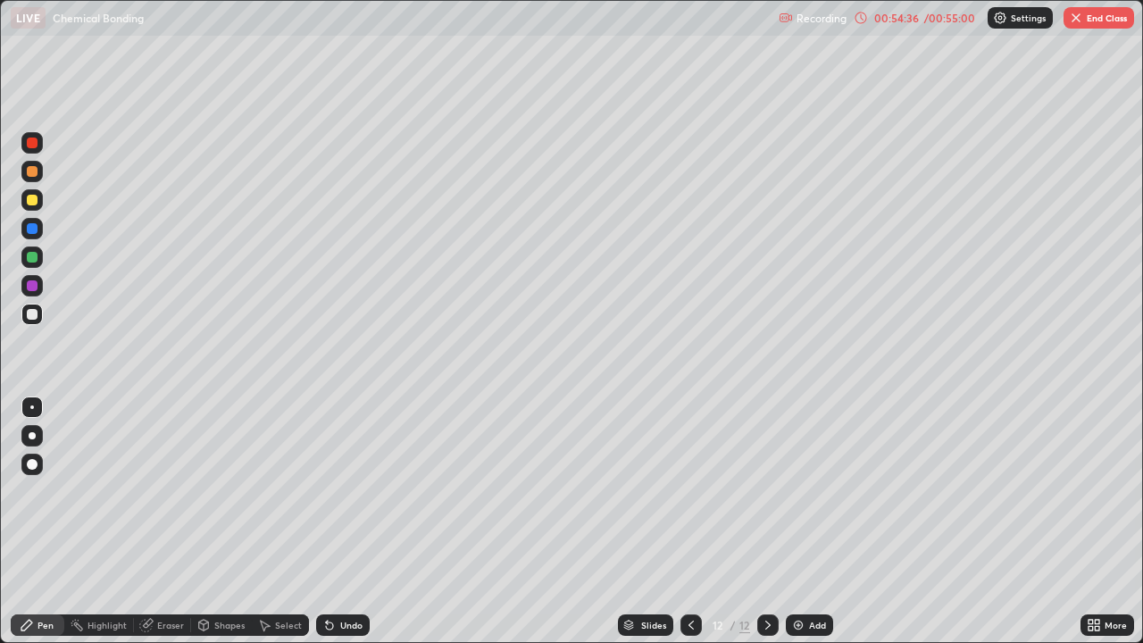
click at [351, 529] on div "Undo" at bounding box center [343, 624] width 54 height 21
click at [355, 529] on div "Undo" at bounding box center [343, 624] width 54 height 21
click at [353, 529] on div "Undo" at bounding box center [343, 624] width 54 height 21
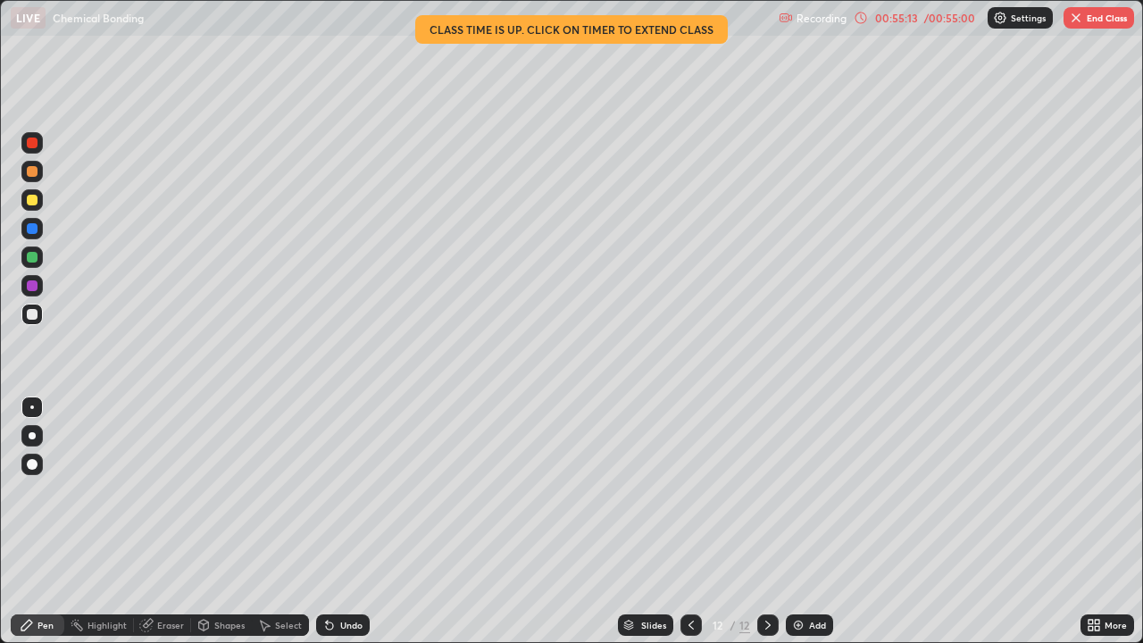
click at [327, 529] on icon at bounding box center [329, 625] width 7 height 7
click at [328, 529] on div "Undo" at bounding box center [343, 624] width 54 height 21
click at [327, 529] on div "Undo" at bounding box center [343, 624] width 54 height 21
click at [324, 529] on div "Undo" at bounding box center [343, 624] width 54 height 21
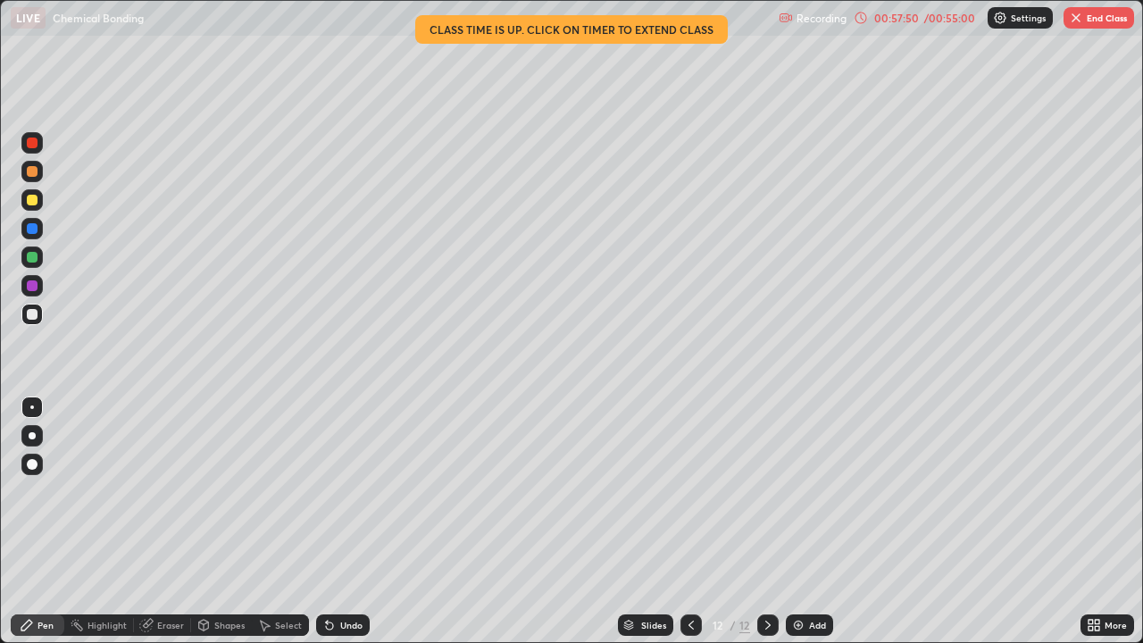
click at [1104, 16] on button "End Class" at bounding box center [1099, 17] width 71 height 21
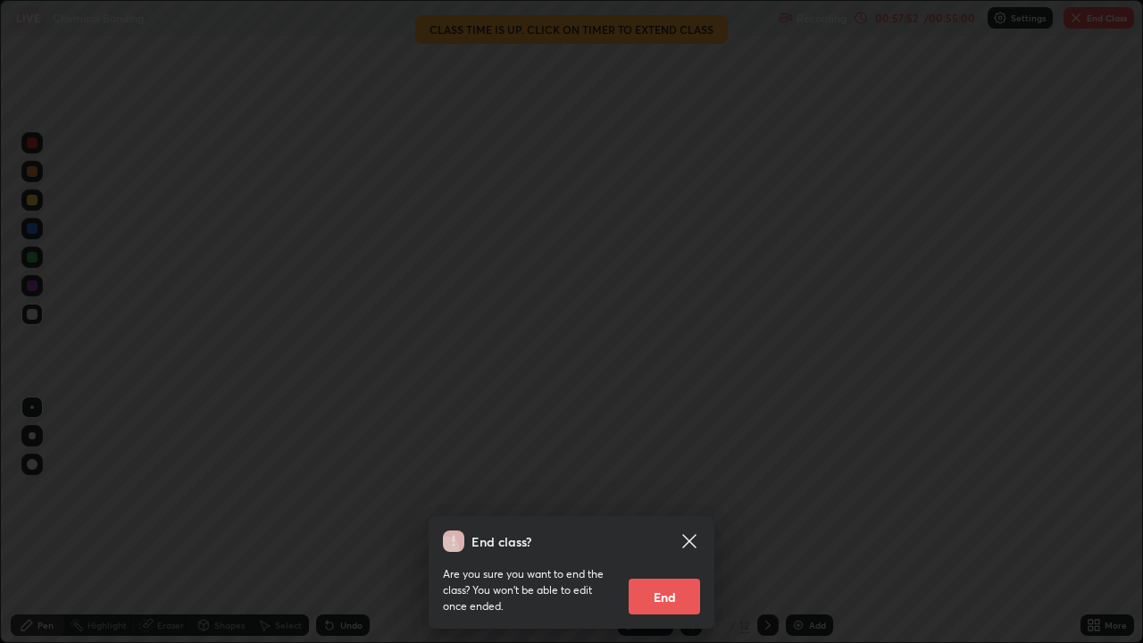
click at [669, 529] on button "End" at bounding box center [664, 597] width 71 height 36
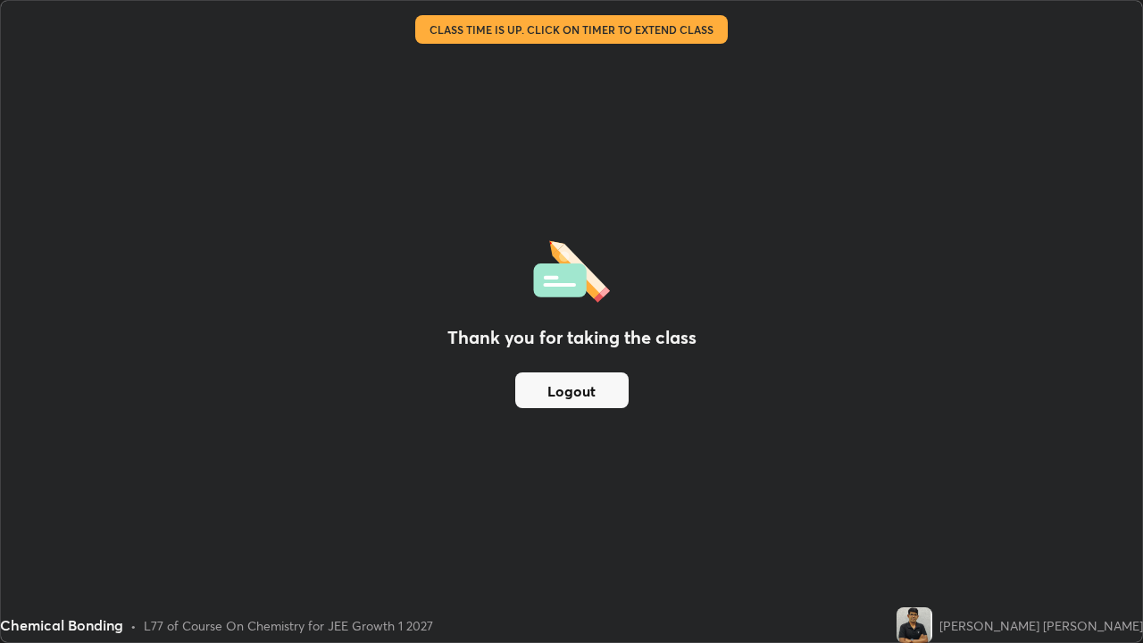
click at [609, 389] on button "Logout" at bounding box center [571, 390] width 113 height 36
click at [609, 390] on button "Logout" at bounding box center [571, 390] width 113 height 36
click at [607, 393] on button "Logout" at bounding box center [571, 390] width 113 height 36
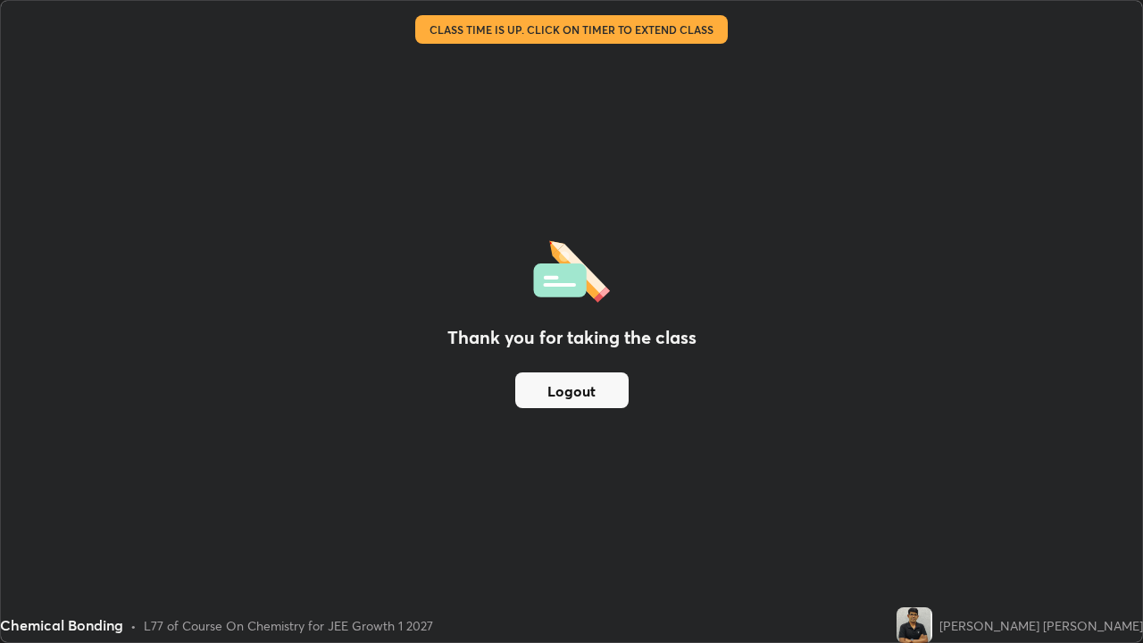
click at [606, 392] on button "Logout" at bounding box center [571, 390] width 113 height 36
click at [611, 393] on button "Logout" at bounding box center [571, 390] width 113 height 36
click at [621, 381] on button "Logout" at bounding box center [571, 390] width 113 height 36
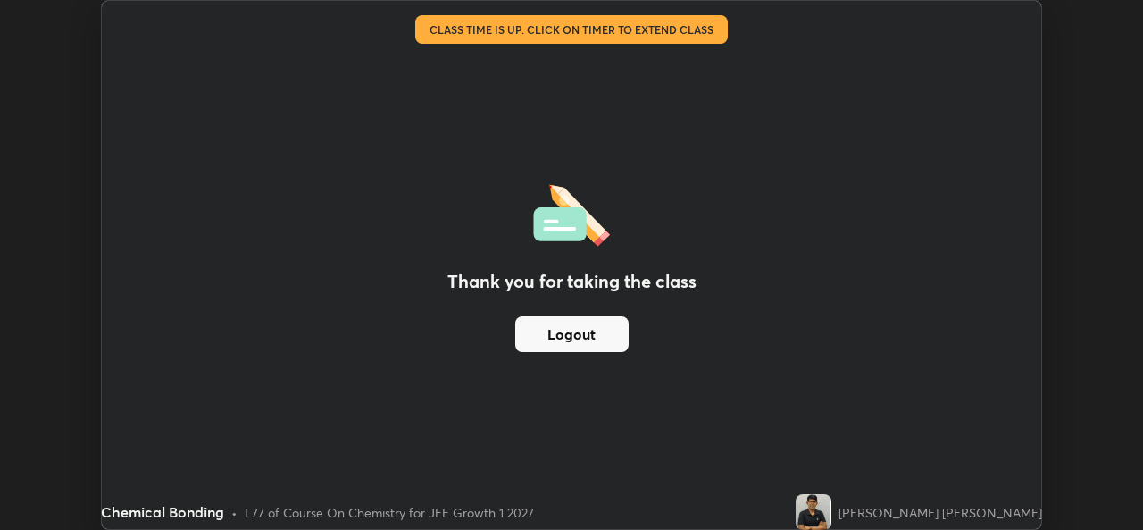
scroll to position [88766, 88153]
click at [1100, 84] on div "Thank you for taking the class Logout Setting up your live class Class time is …" at bounding box center [571, 265] width 1143 height 530
click at [586, 339] on button "Logout" at bounding box center [571, 334] width 113 height 36
